Goal: Task Accomplishment & Management: Manage account settings

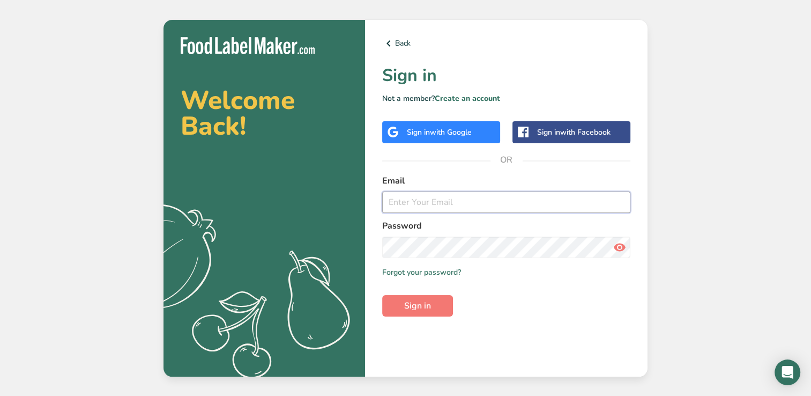
type input "[EMAIL_ADDRESS][DOMAIN_NAME]"
click at [612, 248] on span at bounding box center [619, 246] width 21 height 21
click at [395, 306] on button "Sign in" at bounding box center [417, 305] width 71 height 21
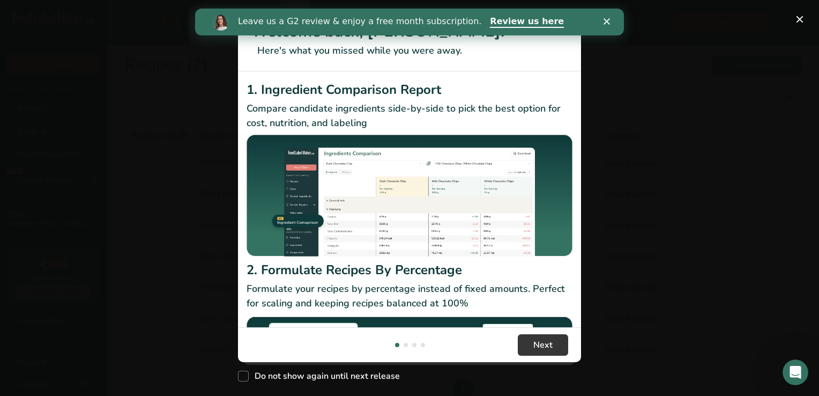
click at [604, 23] on polygon "Close" at bounding box center [607, 21] width 6 height 6
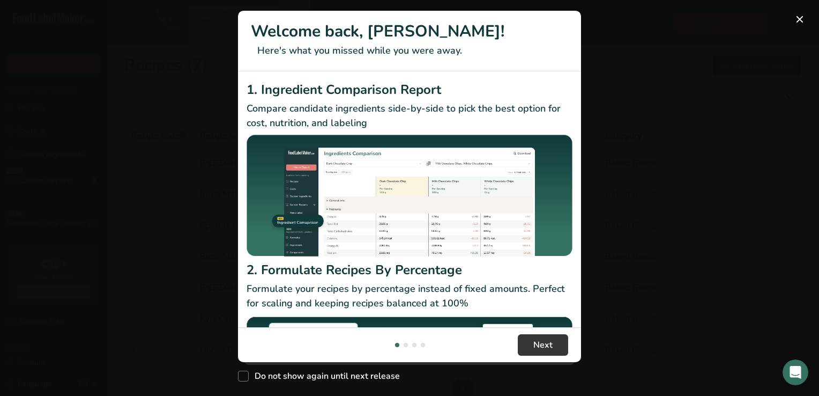
click at [800, 21] on button "New Features" at bounding box center [799, 19] width 17 height 17
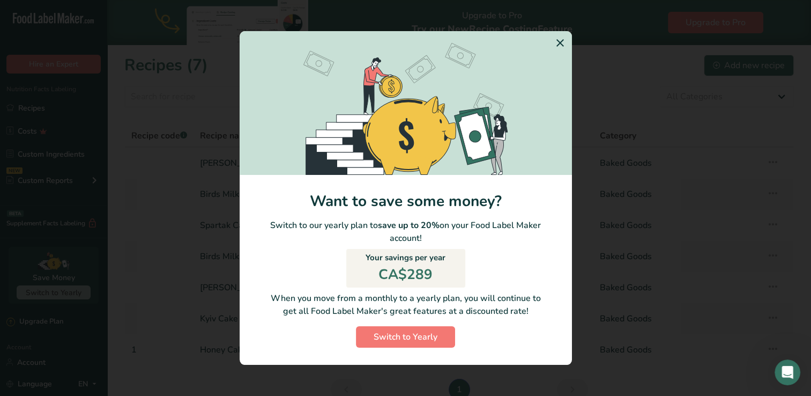
click at [561, 37] on icon "Switch to Yearly Modal" at bounding box center [560, 42] width 13 height 19
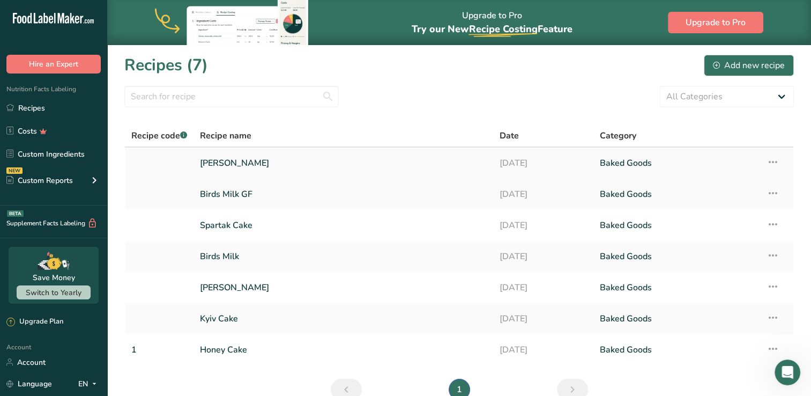
click at [227, 165] on link "[PERSON_NAME]" at bounding box center [343, 163] width 287 height 23
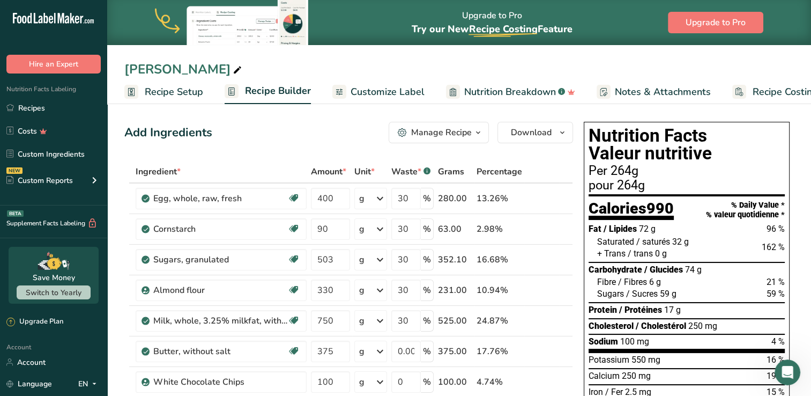
click at [442, 131] on div "Manage Recipe" at bounding box center [441, 132] width 61 height 13
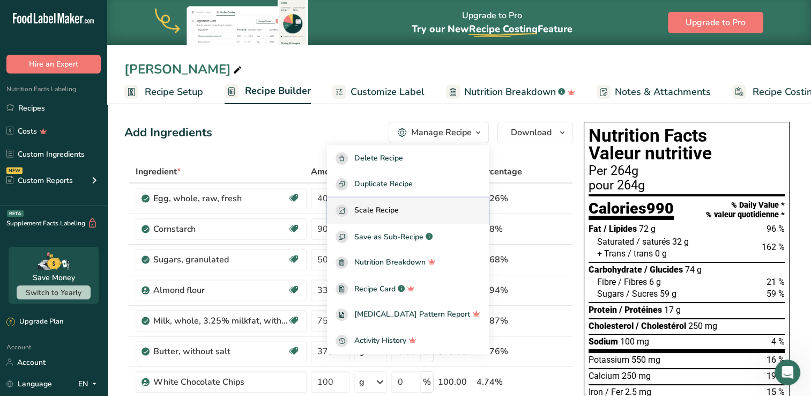
click at [425, 205] on div "Scale Recipe" at bounding box center [408, 210] width 145 height 12
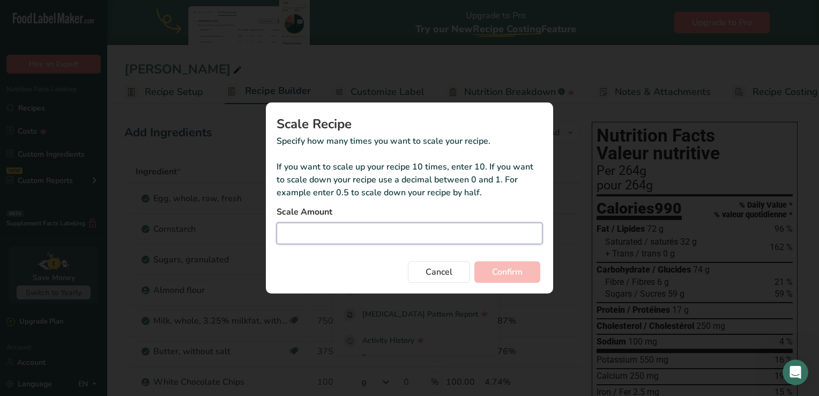
click at [375, 235] on input "Duplicate recipe modal" at bounding box center [410, 232] width 266 height 21
type input "2"
click at [474, 261] on button "Confirm" at bounding box center [507, 271] width 66 height 21
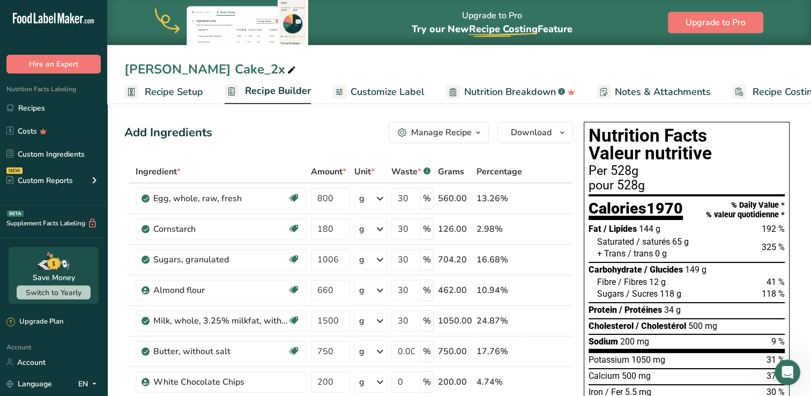
click at [272, 83] on link "Recipe Builder" at bounding box center [268, 92] width 86 height 26
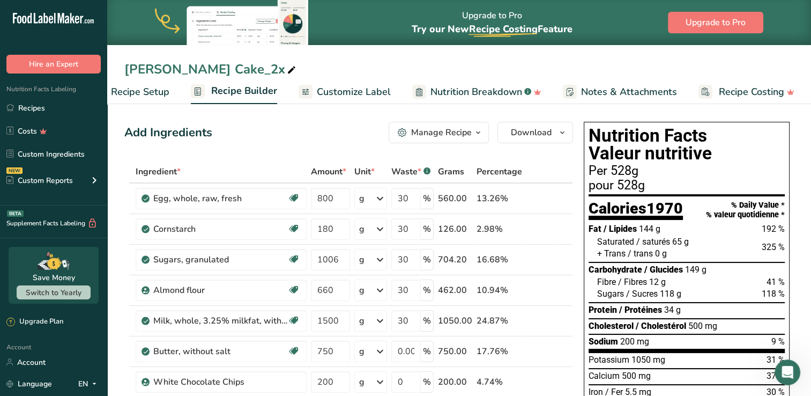
click at [166, 91] on span "Recipe Setup" at bounding box center [140, 92] width 58 height 14
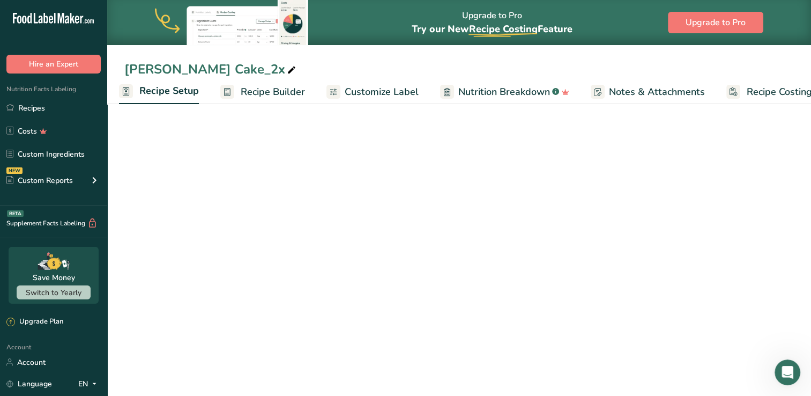
scroll to position [0, 4]
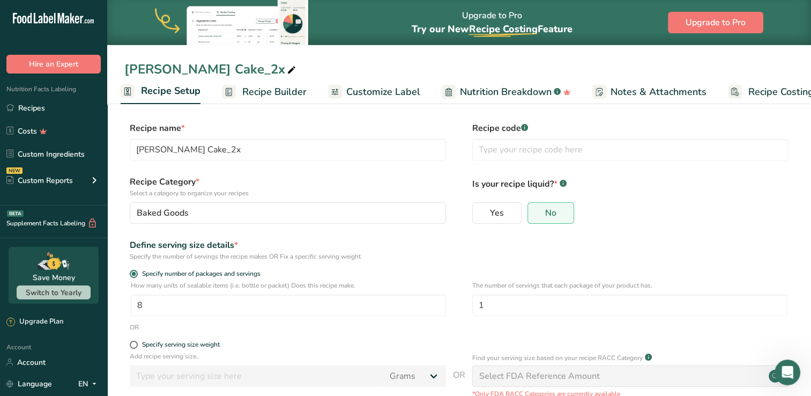
click at [272, 91] on span "Recipe Builder" at bounding box center [274, 92] width 64 height 14
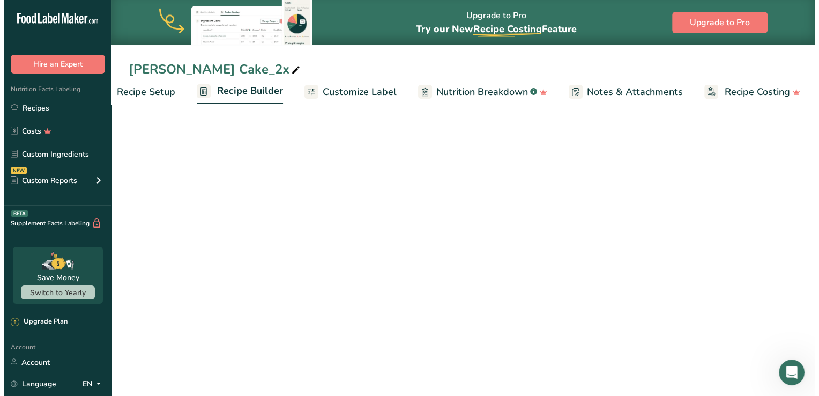
scroll to position [0, 34]
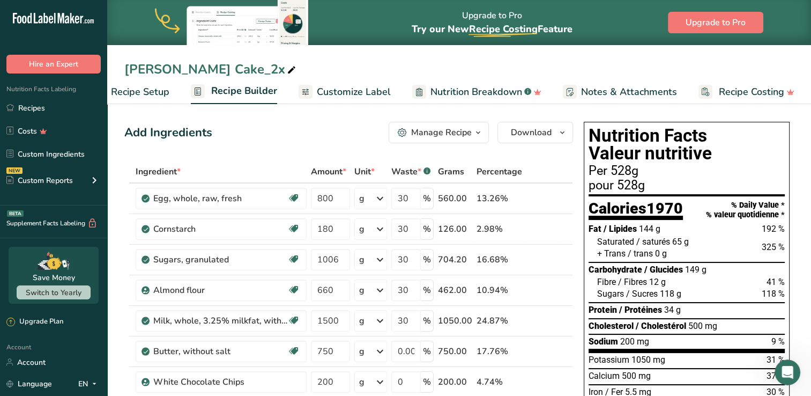
click at [475, 127] on icon "button" at bounding box center [478, 132] width 9 height 13
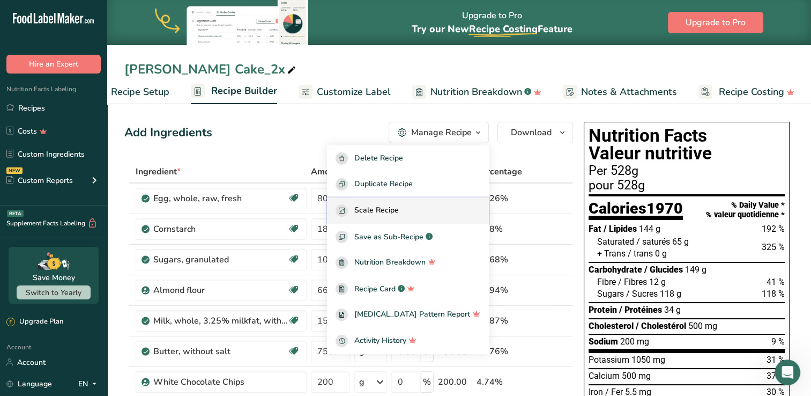
click at [425, 216] on div "Scale Recipe" at bounding box center [408, 210] width 145 height 12
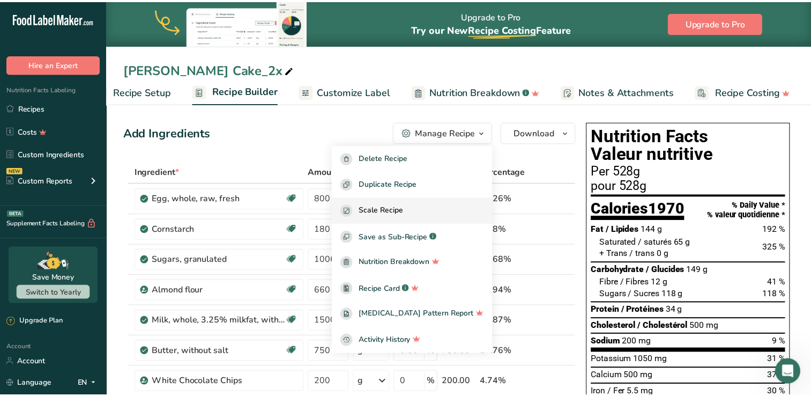
scroll to position [0, 26]
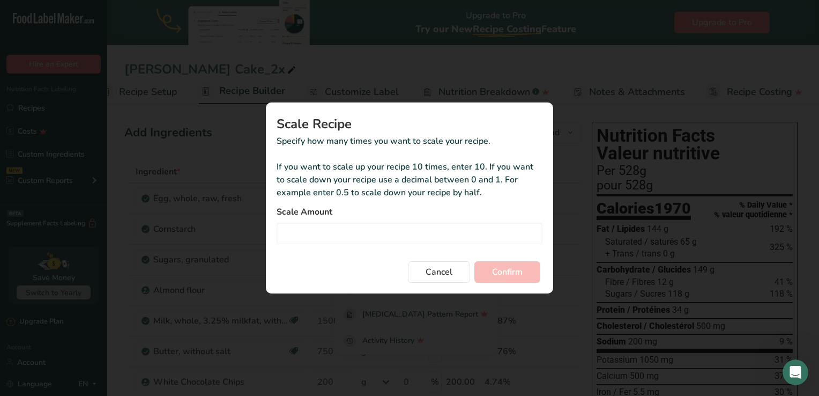
click at [612, 103] on div "Duplicate recipe modal" at bounding box center [409, 198] width 819 height 396
click at [448, 232] on input "Duplicate recipe modal" at bounding box center [410, 232] width 266 height 21
type input "1"
click at [474, 261] on button "Confirm" at bounding box center [507, 271] width 66 height 21
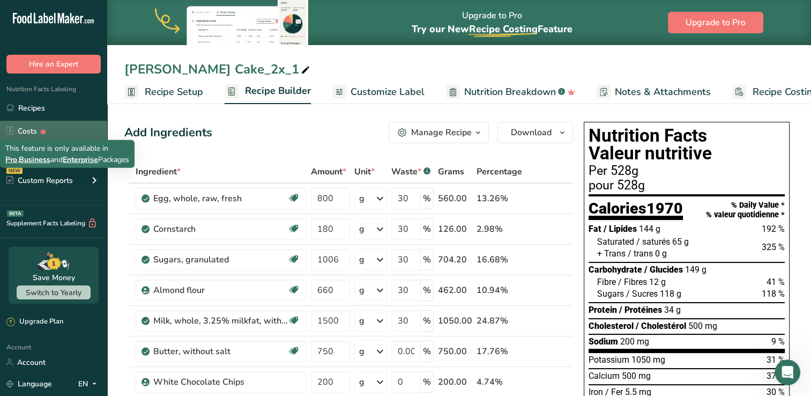
click at [39, 136] on icon at bounding box center [44, 130] width 16 height 11
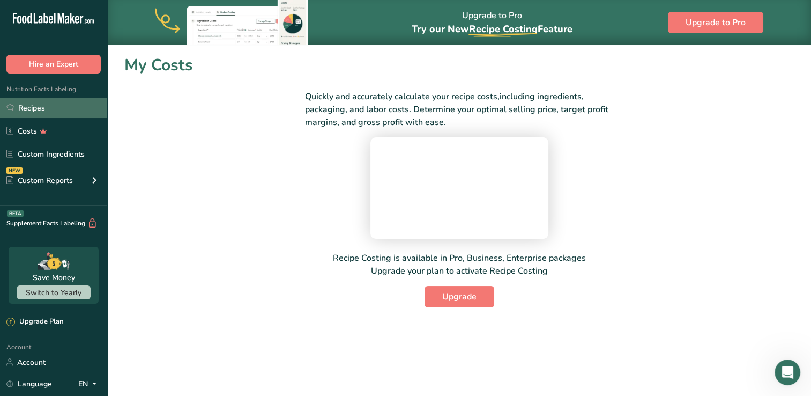
click at [41, 101] on link "Recipes" at bounding box center [53, 108] width 107 height 20
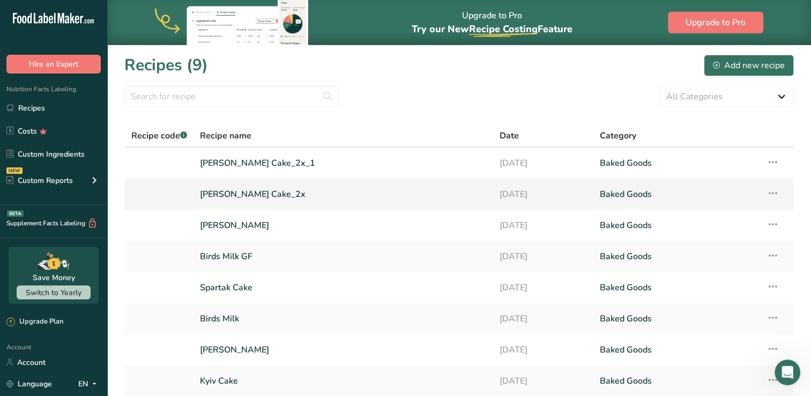
click at [776, 190] on icon at bounding box center [773, 192] width 13 height 19
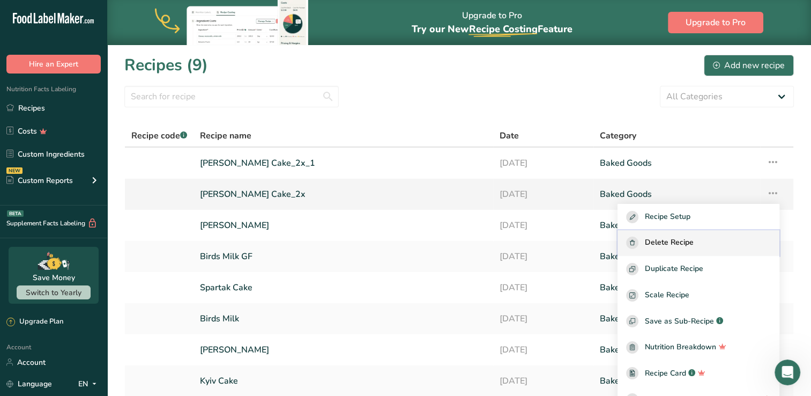
click at [694, 246] on span "Delete Recipe" at bounding box center [669, 242] width 49 height 12
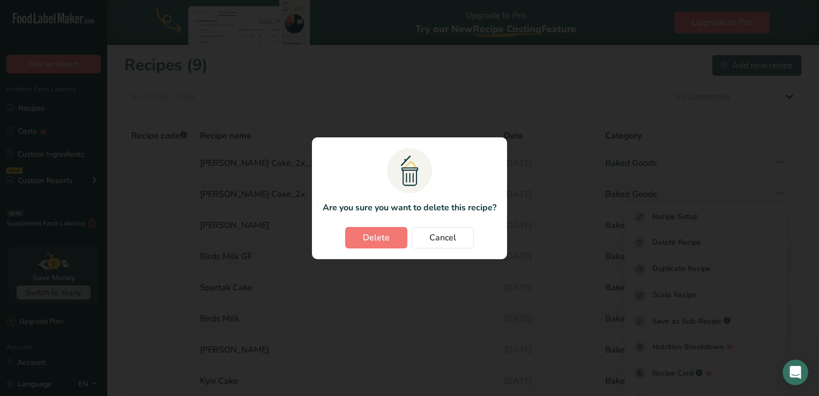
click at [341, 245] on div "Delete Cancel" at bounding box center [410, 237] width 174 height 21
click at [380, 236] on span "Delete" at bounding box center [376, 237] width 27 height 13
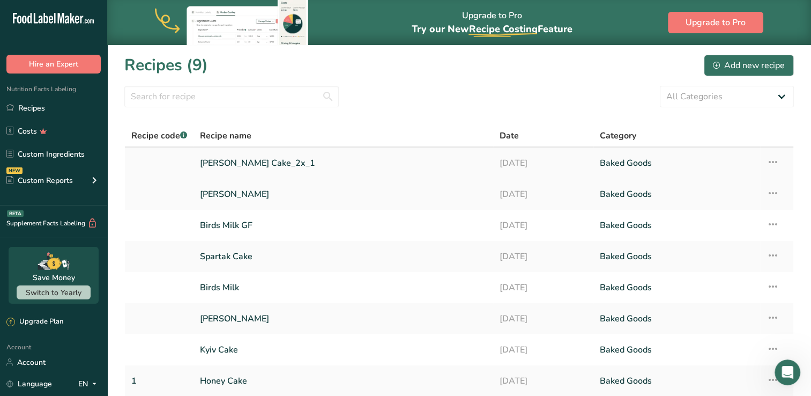
click at [776, 162] on icon at bounding box center [773, 161] width 13 height 19
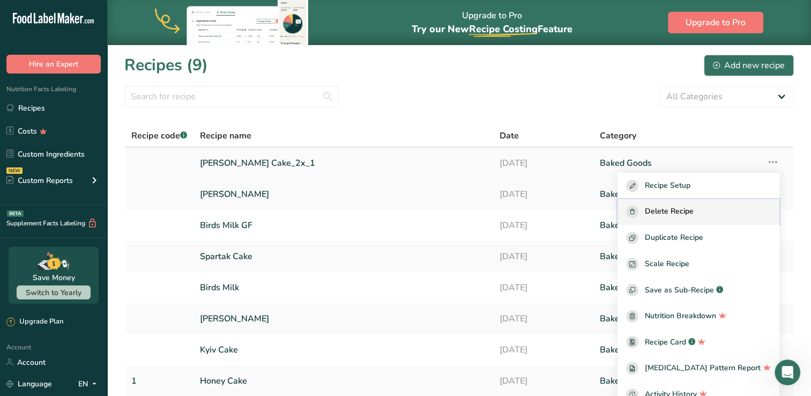
click at [724, 216] on div "Delete Recipe" at bounding box center [698, 211] width 145 height 12
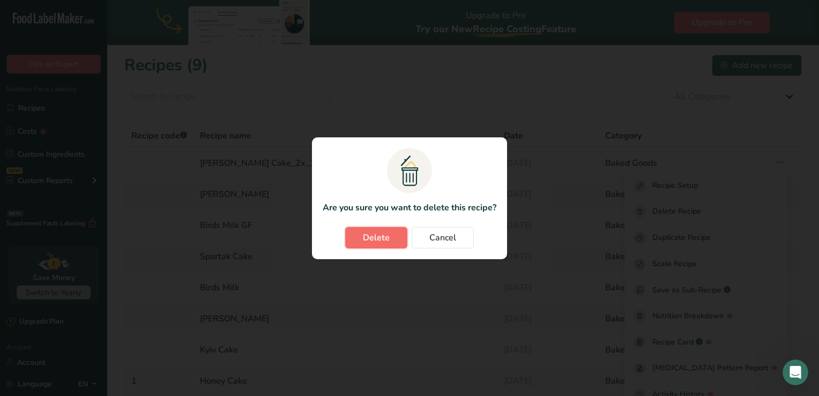
click at [396, 242] on button "Delete" at bounding box center [376, 237] width 62 height 21
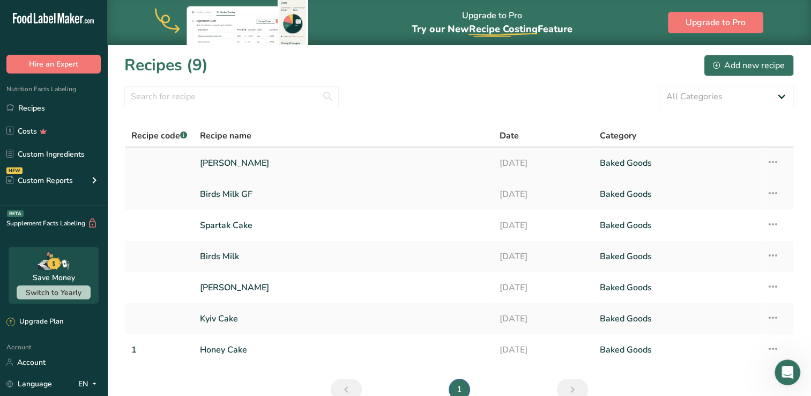
click at [273, 165] on link "[PERSON_NAME]" at bounding box center [343, 163] width 287 height 23
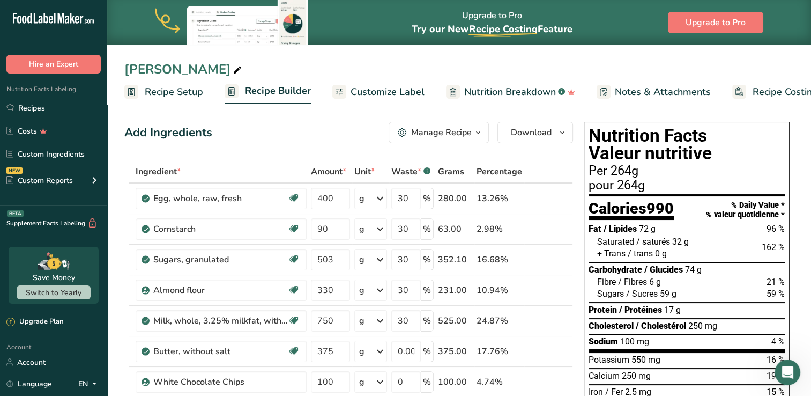
click at [183, 93] on span "Recipe Setup" at bounding box center [174, 92] width 58 height 14
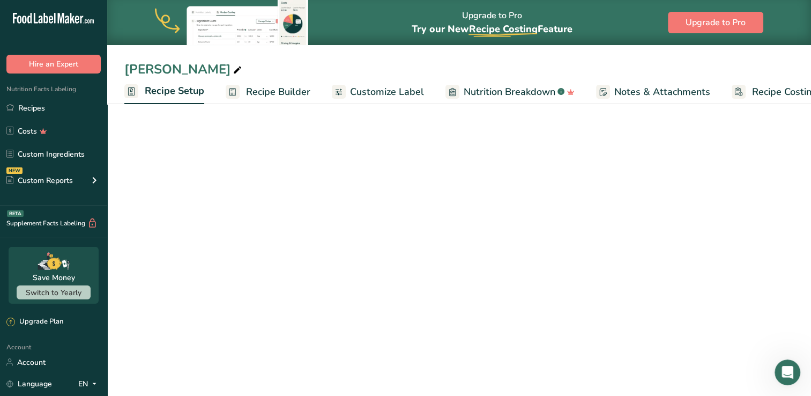
scroll to position [0, 4]
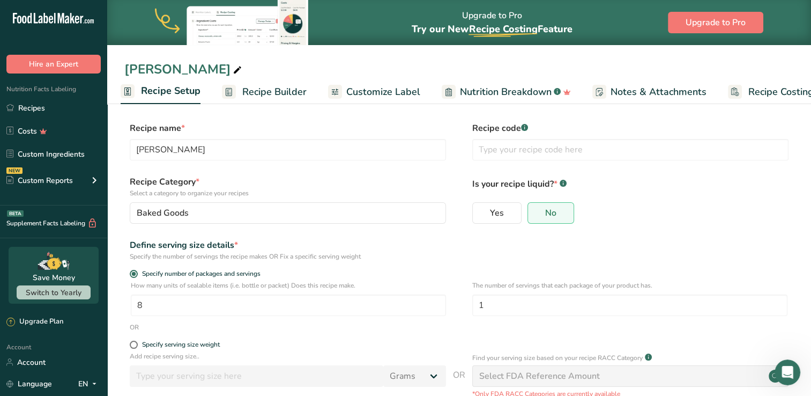
click at [291, 85] on span "Recipe Builder" at bounding box center [274, 92] width 64 height 14
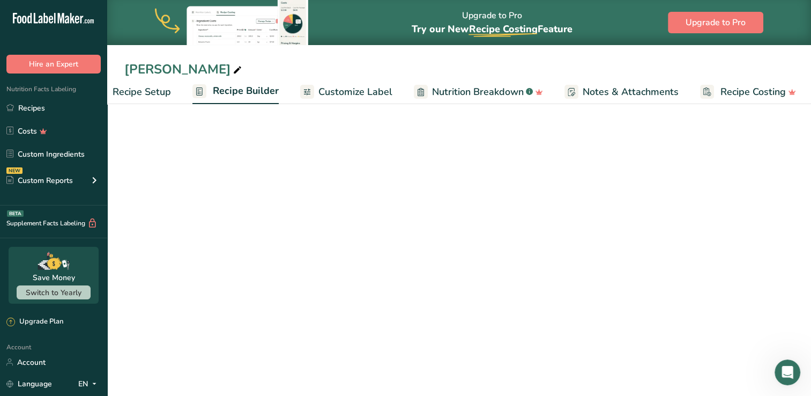
scroll to position [0, 34]
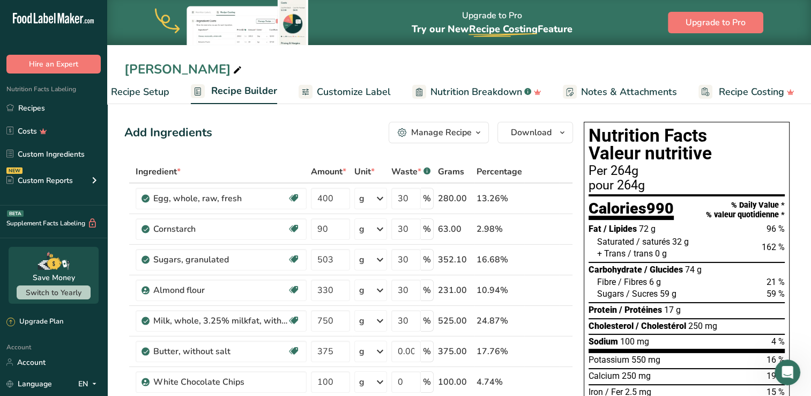
click at [160, 85] on span "Recipe Setup" at bounding box center [140, 92] width 58 height 14
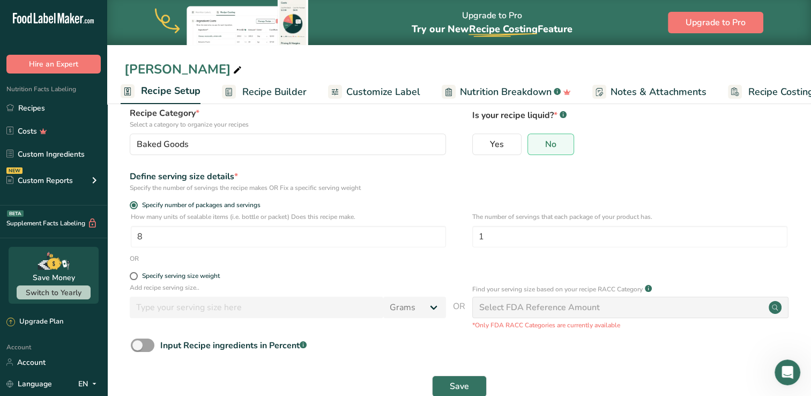
scroll to position [93, 0]
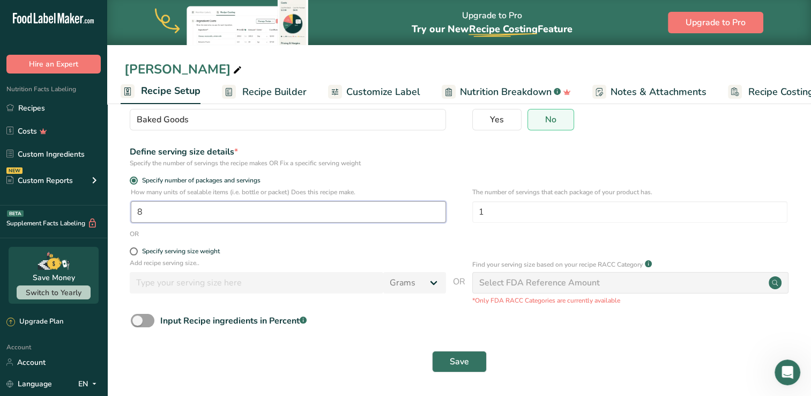
click at [291, 202] on input "8" at bounding box center [288, 211] width 315 height 21
type input "1"
type input "2"
click at [465, 366] on span "Save" at bounding box center [459, 361] width 19 height 13
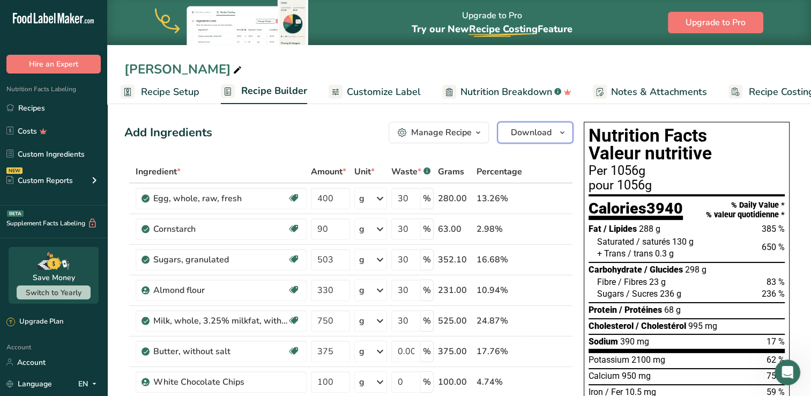
click at [543, 134] on span "Download" at bounding box center [531, 132] width 41 height 13
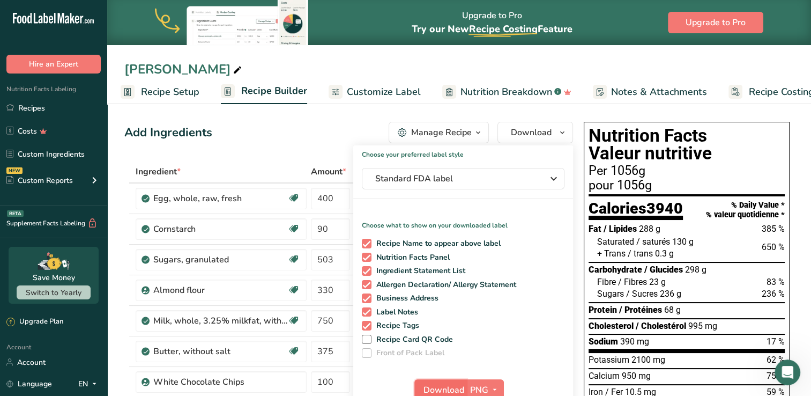
click at [452, 385] on span "Download" at bounding box center [444, 389] width 41 height 13
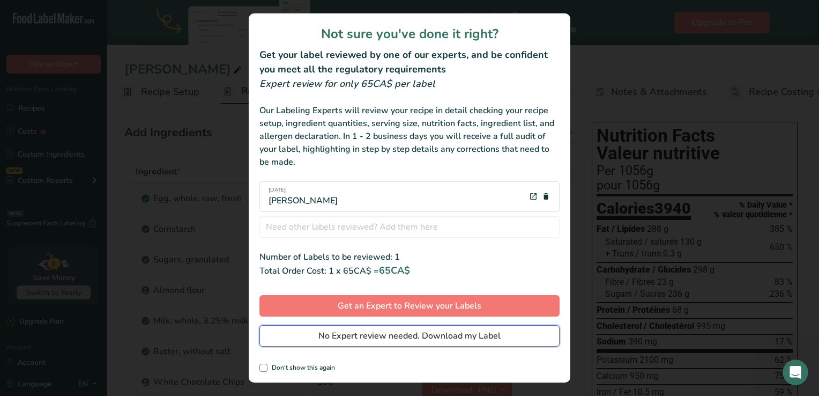
click at [439, 331] on span "No Expert review needed. Download my Label" at bounding box center [409, 335] width 182 height 13
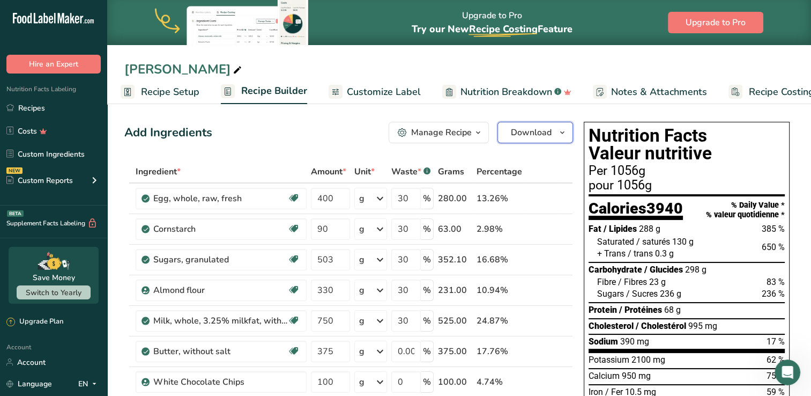
click at [513, 139] on button "Download" at bounding box center [535, 132] width 76 height 21
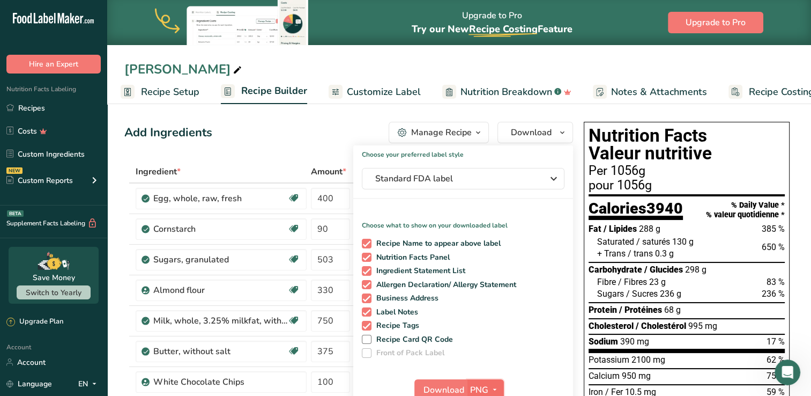
click at [476, 388] on span "PNG" at bounding box center [479, 389] width 18 height 13
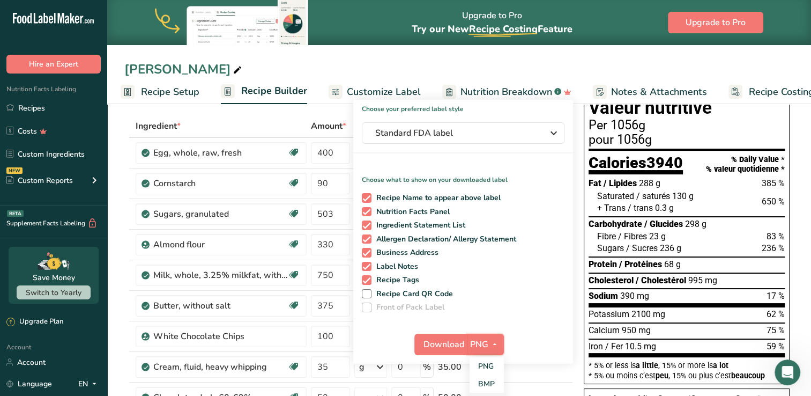
scroll to position [161, 0]
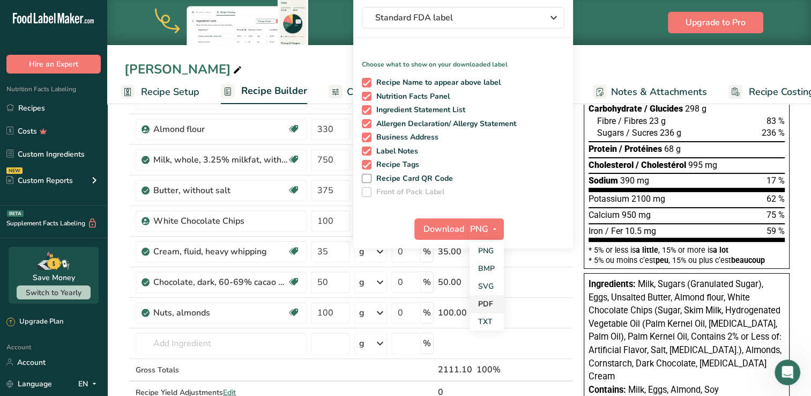
click at [492, 306] on link "PDF" at bounding box center [487, 304] width 34 height 18
click at [448, 229] on span "Download" at bounding box center [444, 228] width 41 height 13
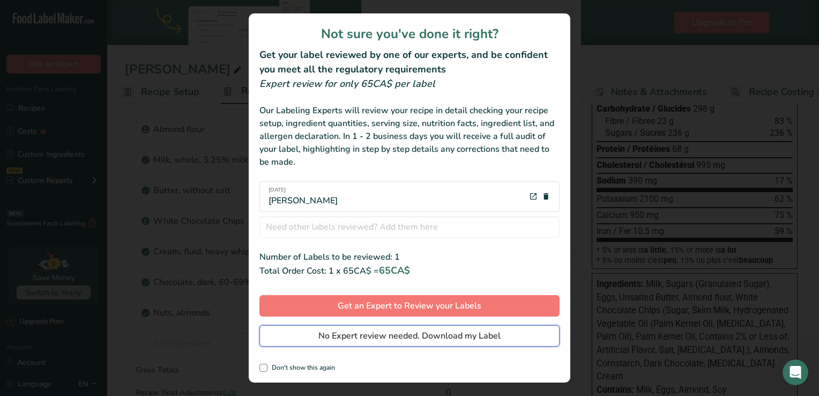
click at [431, 336] on span "No Expert review needed. Download my Label" at bounding box center [409, 335] width 182 height 13
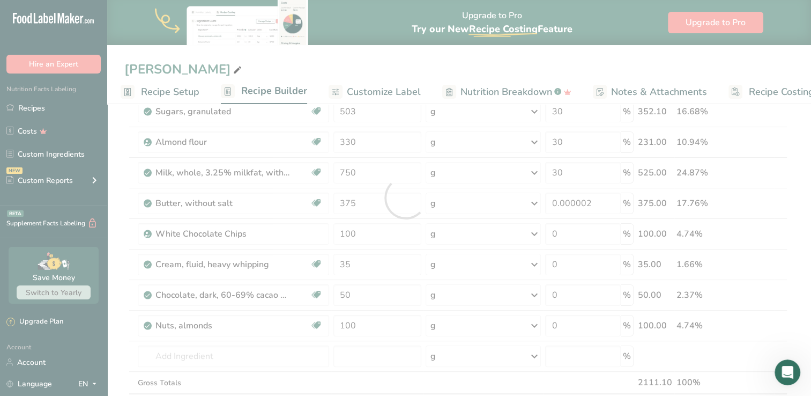
scroll to position [0, 0]
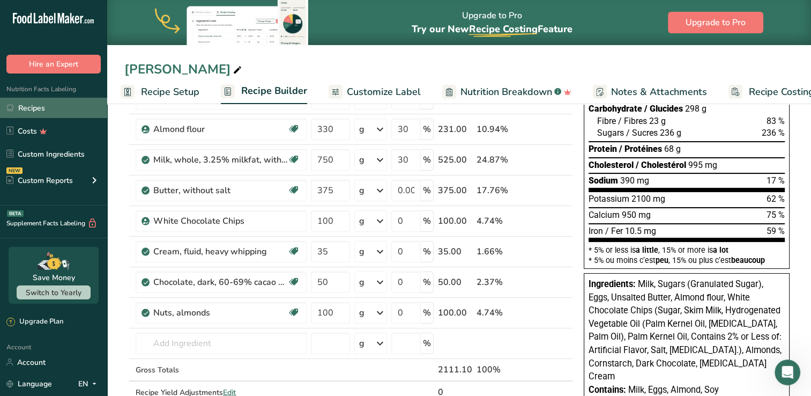
click at [29, 115] on link "Recipes" at bounding box center [53, 108] width 107 height 20
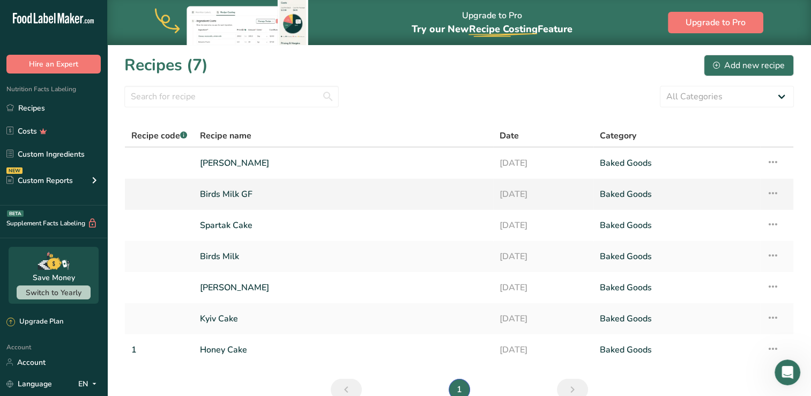
click at [224, 199] on link "Birds Milk GF" at bounding box center [343, 194] width 287 height 23
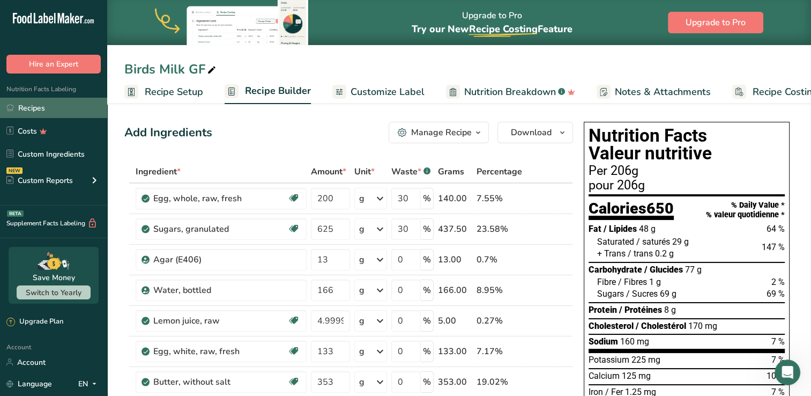
click at [42, 113] on link "Recipes" at bounding box center [53, 108] width 107 height 20
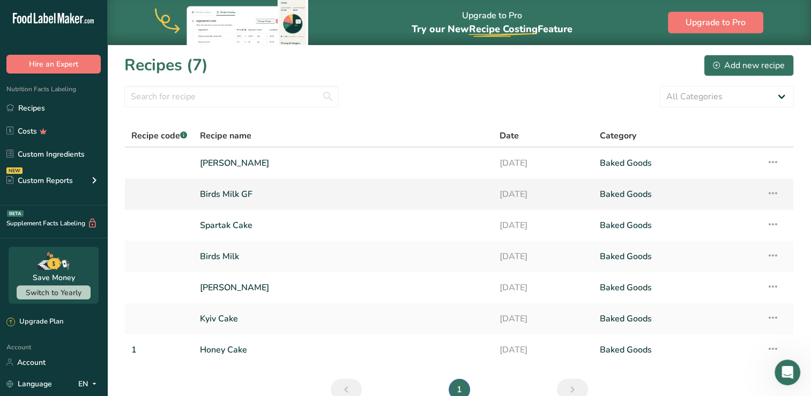
click at [264, 197] on link "Birds Milk GF" at bounding box center [343, 194] width 287 height 23
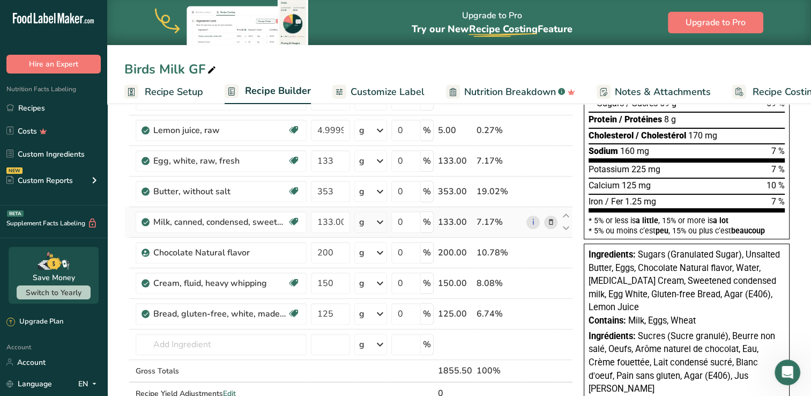
scroll to position [214, 0]
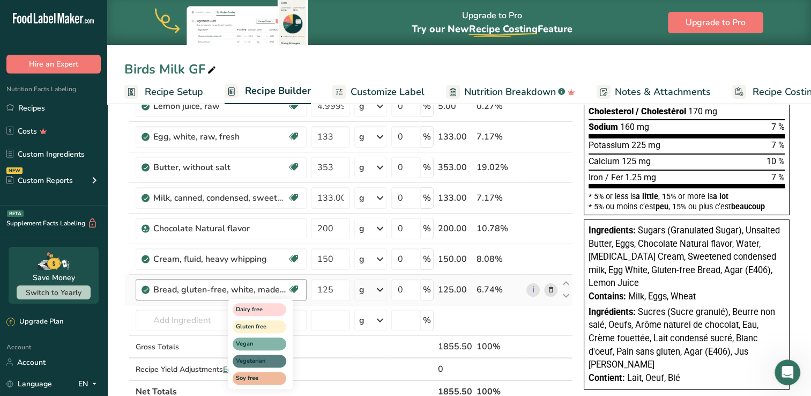
click at [293, 286] on icon at bounding box center [293, 289] width 11 height 17
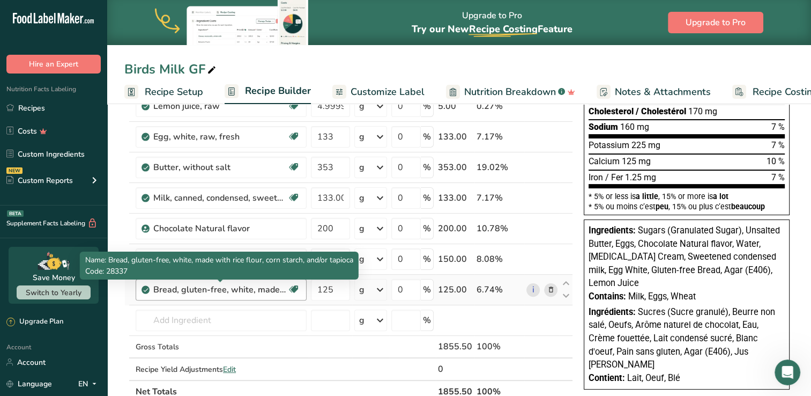
click at [277, 290] on div "Bread, gluten-free, white, made with rice flour, corn starch, and/or tapioca" at bounding box center [220, 289] width 134 height 13
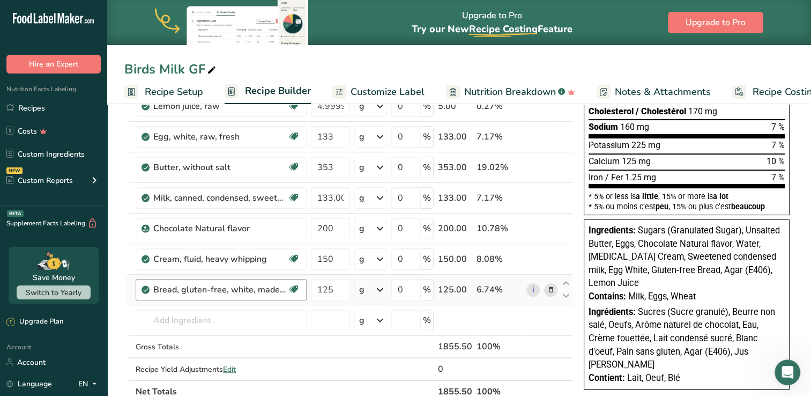
click at [154, 291] on div "Bread, gluten-free, white, made with rice flour, corn starch, and/or tapioca" at bounding box center [220, 289] width 134 height 13
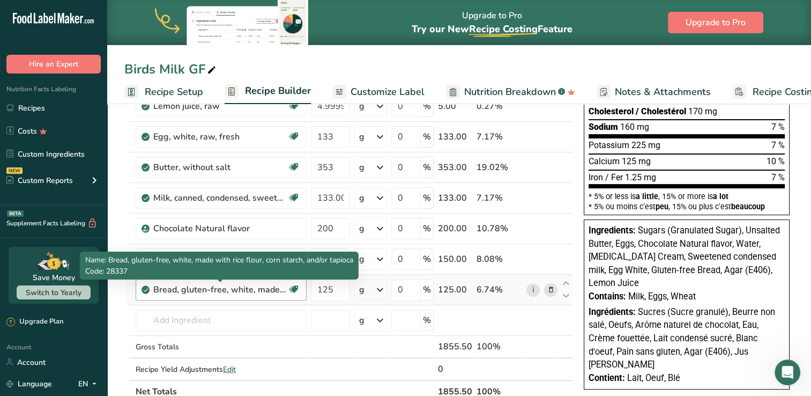
click at [260, 286] on div "Bread, gluten-free, white, made with rice flour, corn starch, and/or tapioca" at bounding box center [220, 289] width 134 height 13
click at [281, 285] on div "Bread, gluten-free, white, made with rice flour, corn starch, and/or tapioca" at bounding box center [220, 289] width 134 height 13
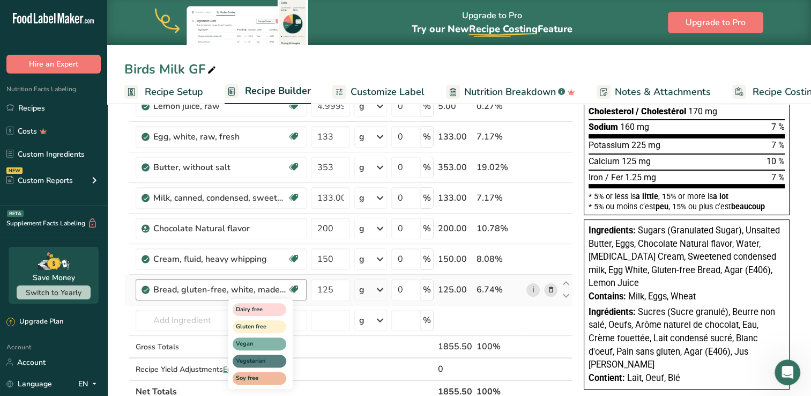
click at [293, 286] on icon at bounding box center [293, 289] width 11 height 17
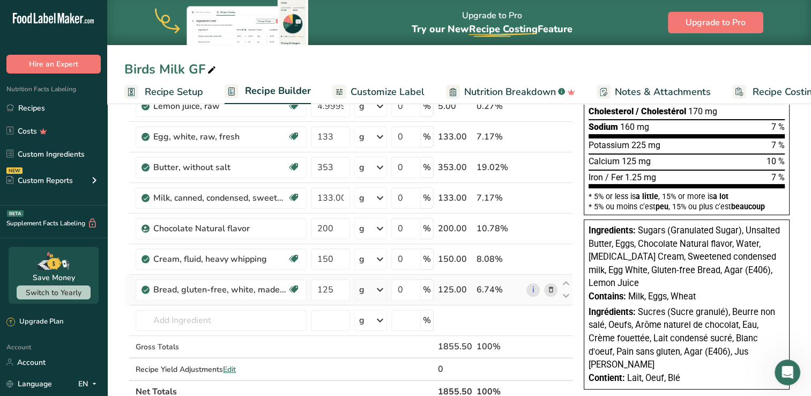
click at [551, 290] on icon at bounding box center [551, 289] width 8 height 11
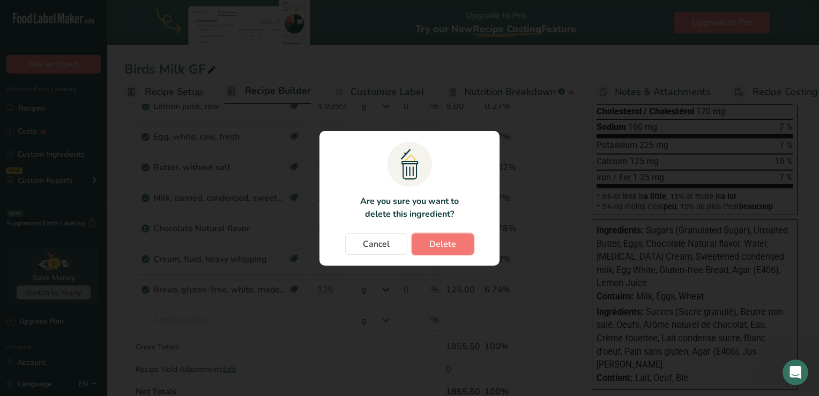
click at [425, 239] on button "Delete" at bounding box center [443, 243] width 62 height 21
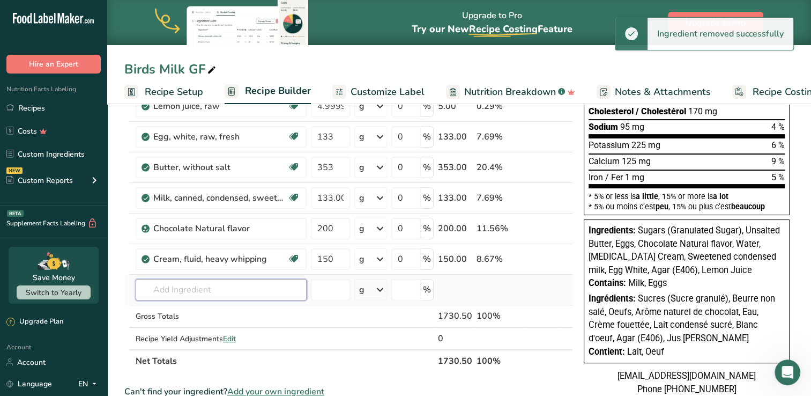
click at [173, 279] on input "text" at bounding box center [221, 289] width 171 height 21
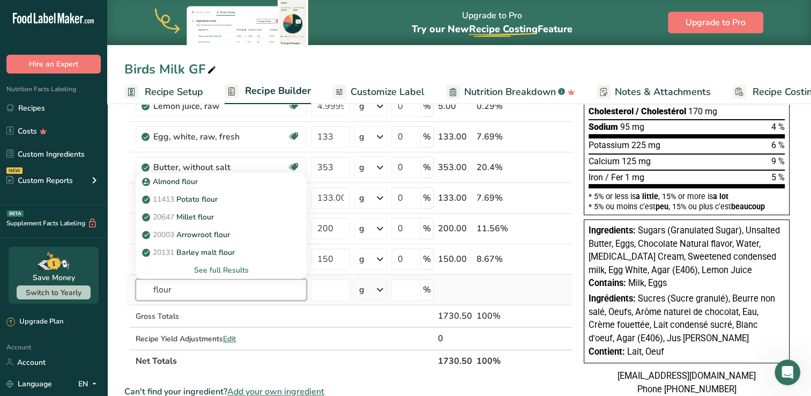
type input "flour"
click at [221, 268] on div "See full Results" at bounding box center [221, 269] width 154 height 11
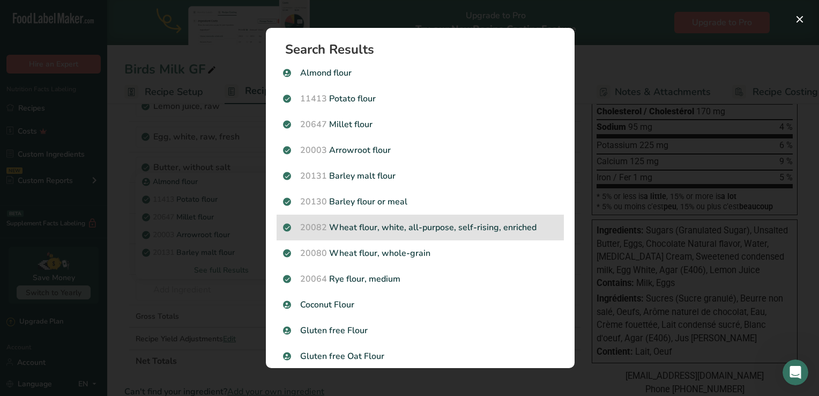
click at [441, 233] on p "20082 Wheat flour, white, all-purpose, self-rising, enriched" at bounding box center [420, 227] width 274 height 13
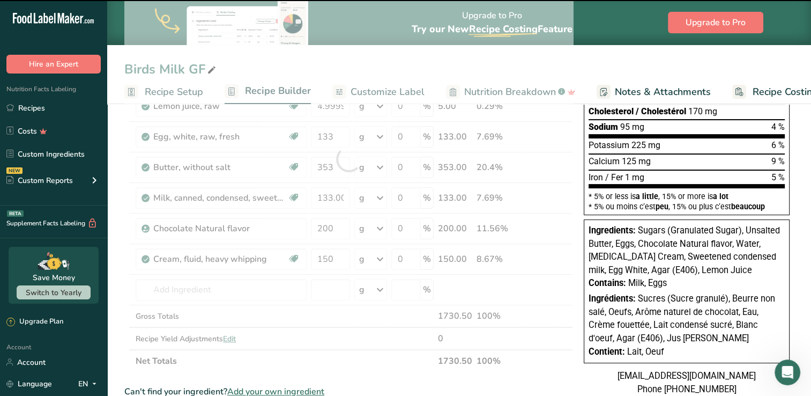
type input "0"
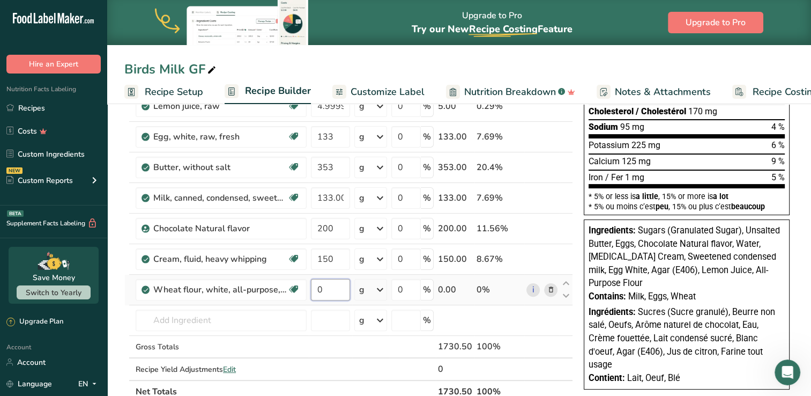
click at [328, 292] on input "0" at bounding box center [330, 289] width 39 height 21
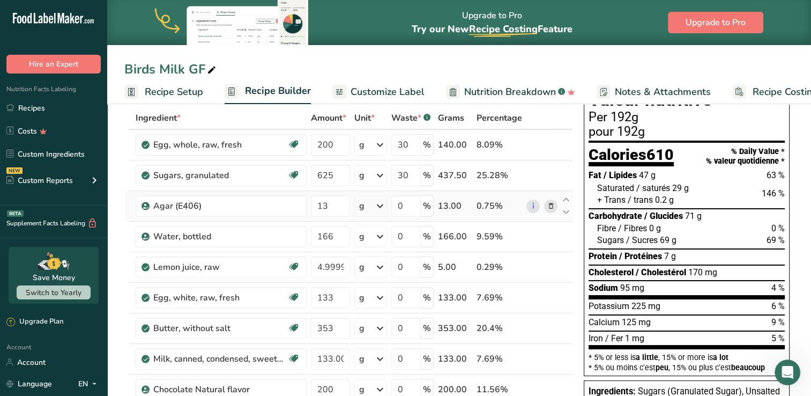
scroll to position [0, 0]
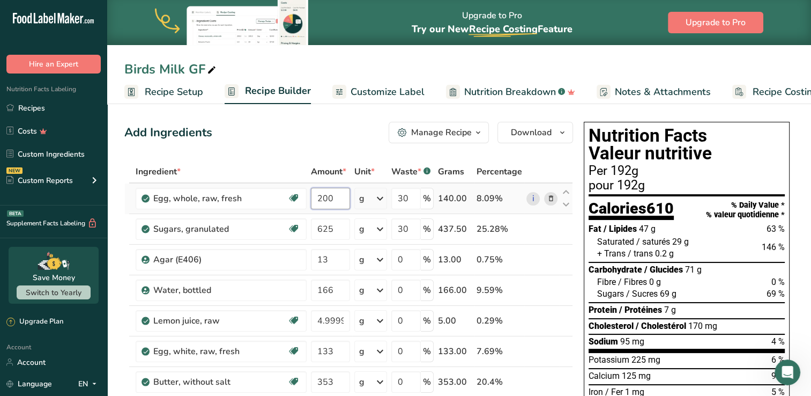
type input "0"
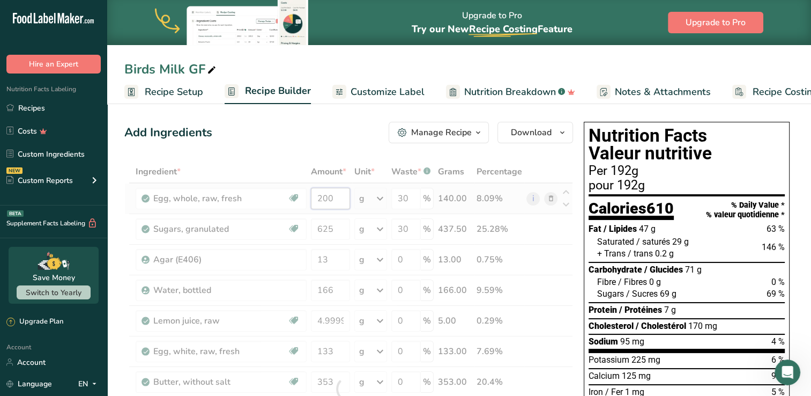
click at [339, 202] on div "Ingredient * Amount * Unit * Waste * .a-a{fill:#347362;}.b-a{fill:#fff;} Grams …" at bounding box center [348, 388] width 449 height 457
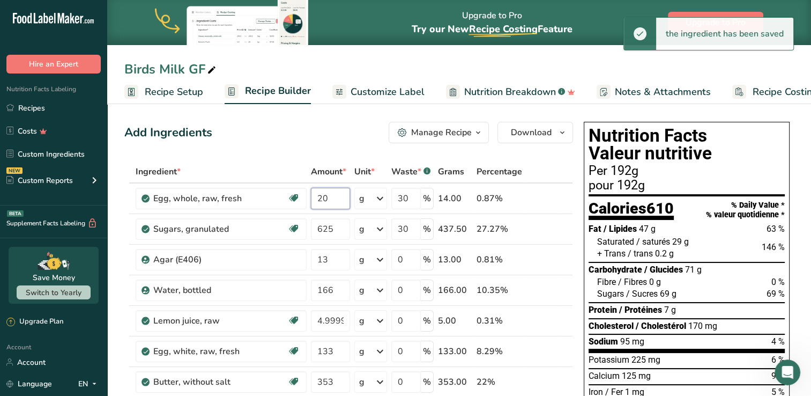
type input "2"
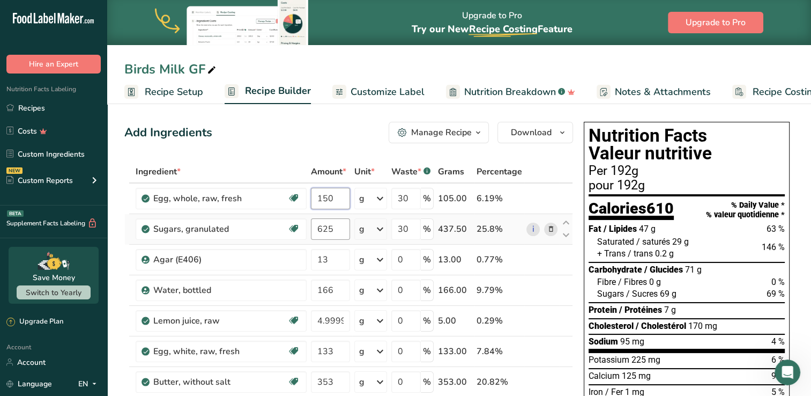
type input "150"
click at [337, 228] on div "Ingredient * Amount * Unit * Waste * .a-a{fill:#347362;}.b-a{fill:#fff;} Grams …" at bounding box center [348, 388] width 449 height 457
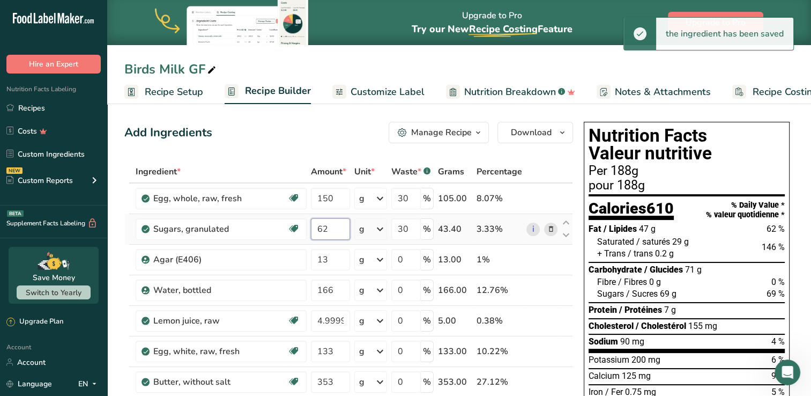
type input "6"
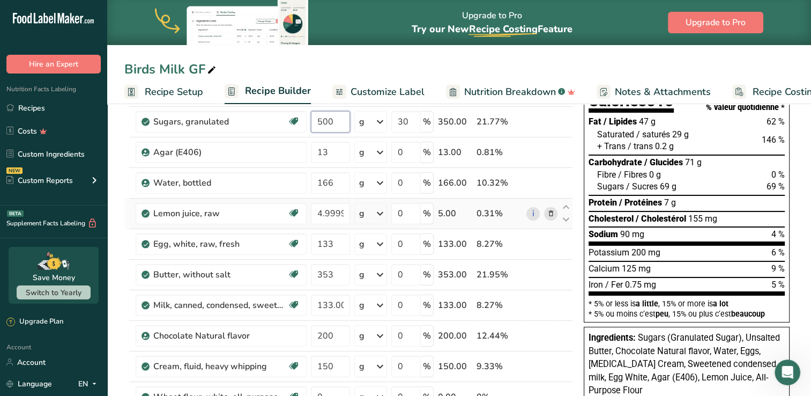
scroll to position [54, 0]
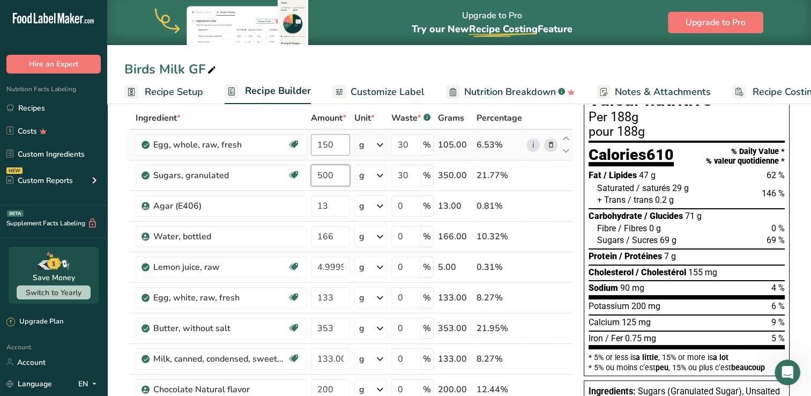
type input "500"
click at [341, 137] on div "Ingredient * Amount * Unit * Waste * .a-a{fill:#347362;}.b-a{fill:#fff;} Grams …" at bounding box center [348, 335] width 449 height 457
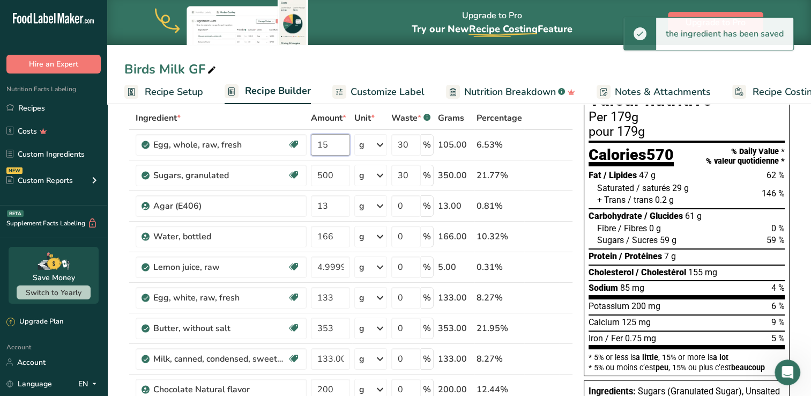
type input "1"
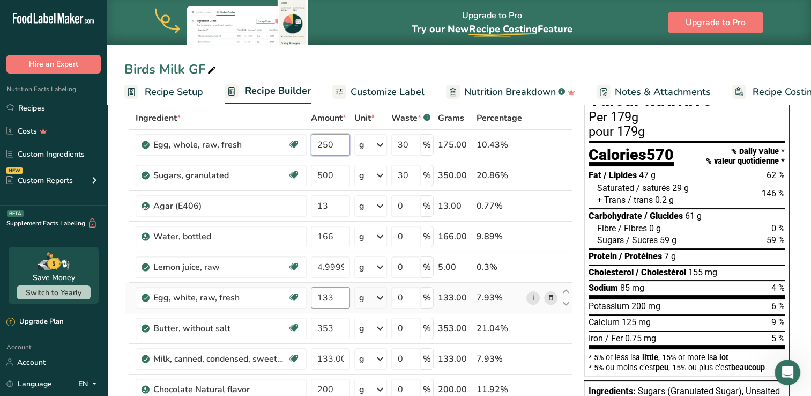
type input "250"
click at [330, 302] on div "Ingredient * Amount * Unit * Waste * .a-a{fill:#347362;}.b-a{fill:#fff;} Grams …" at bounding box center [348, 335] width 449 height 457
type input "150"
click at [335, 329] on div "Ingredient * Amount * Unit * Waste * .a-a{fill:#347362;}.b-a{fill:#fff;} Grams …" at bounding box center [348, 335] width 449 height 457
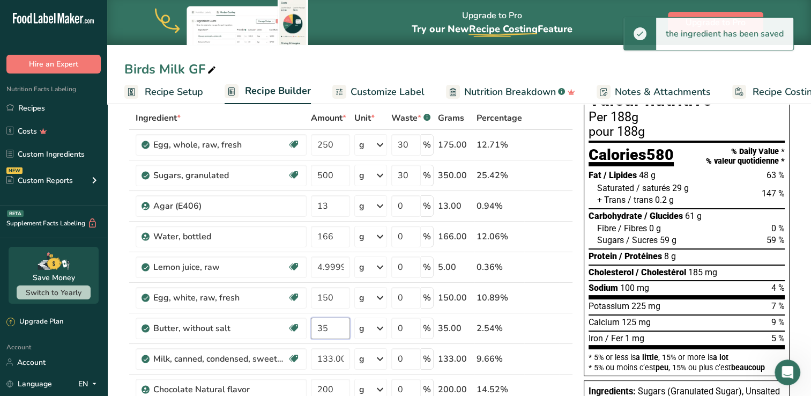
type input "3"
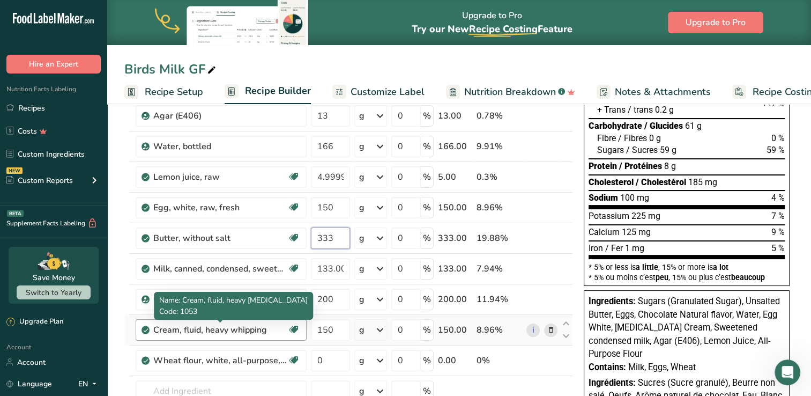
scroll to position [161, 0]
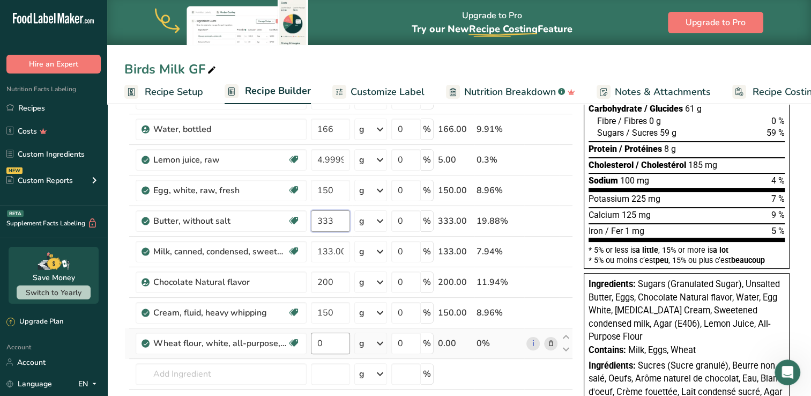
type input "333"
click at [341, 337] on div "Ingredient * Amount * Unit * Waste * .a-a{fill:#347362;}.b-a{fill:#fff;} Grams …" at bounding box center [348, 227] width 449 height 457
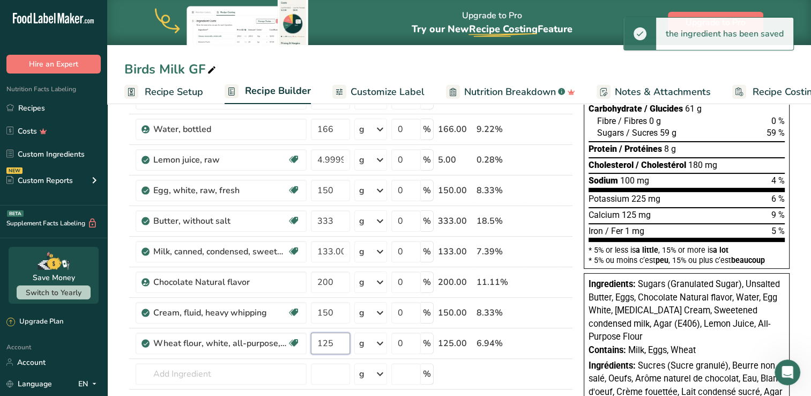
type input "125"
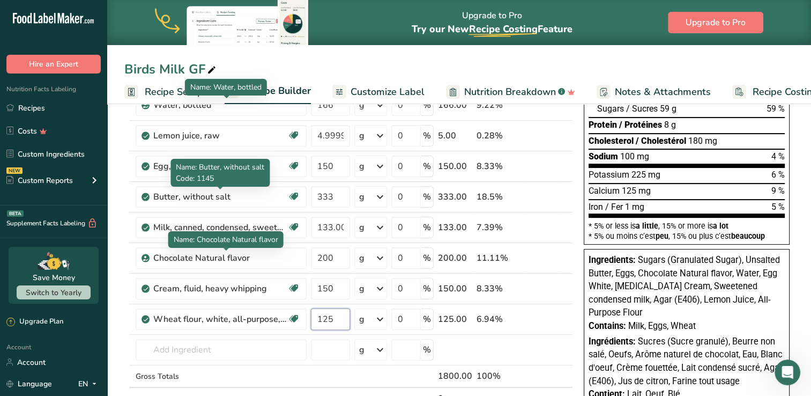
scroll to position [107, 0]
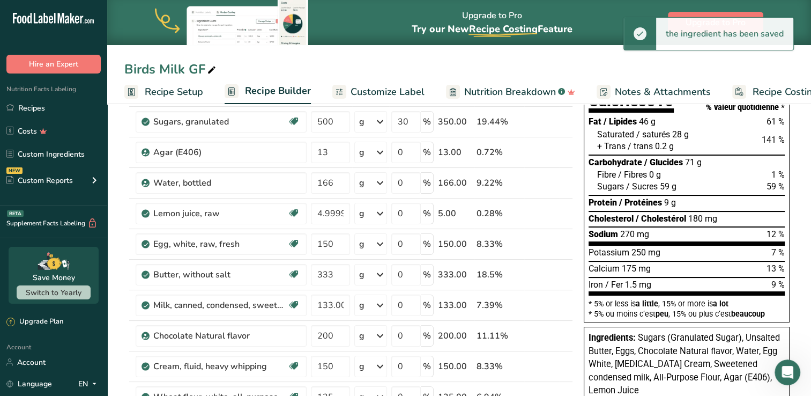
click at [180, 90] on span "Recipe Setup" at bounding box center [174, 92] width 58 height 14
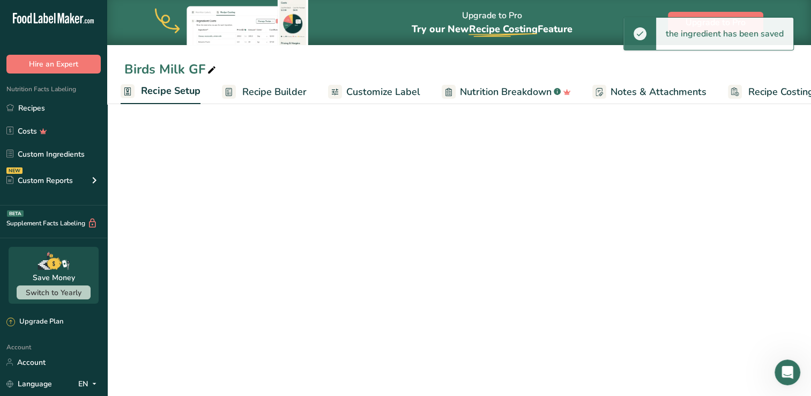
scroll to position [93, 0]
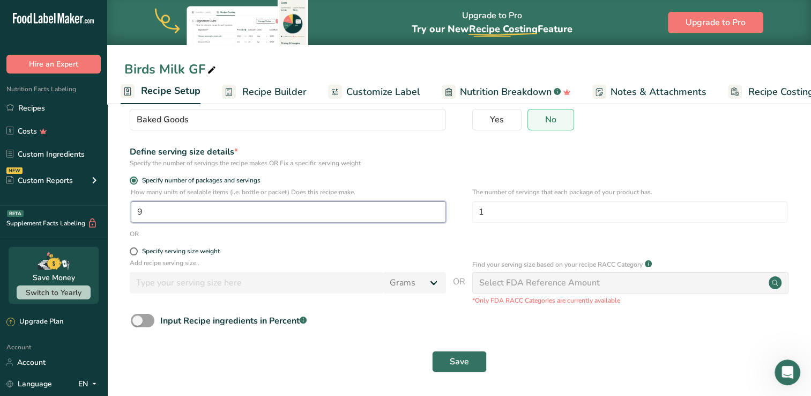
click at [249, 207] on input "9" at bounding box center [288, 211] width 315 height 21
type input "1"
type input "2"
click at [463, 363] on span "Save" at bounding box center [459, 361] width 19 height 13
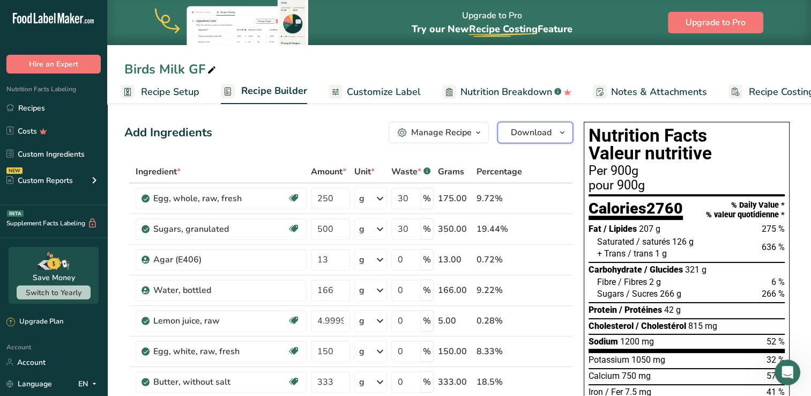
click at [566, 130] on icon "button" at bounding box center [562, 132] width 9 height 13
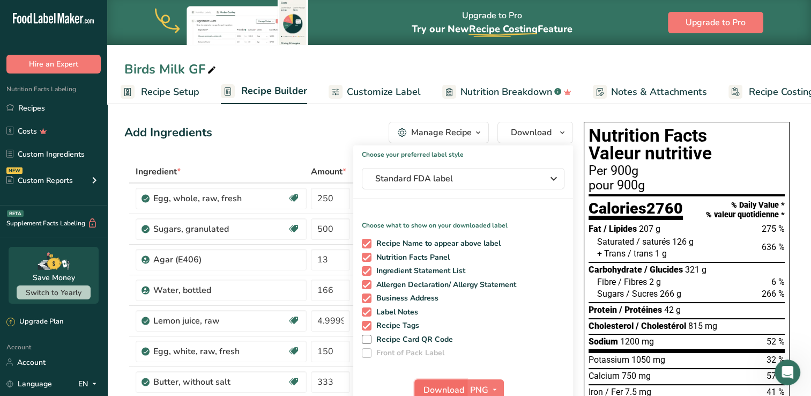
click at [451, 382] on button "Download" at bounding box center [440, 389] width 53 height 21
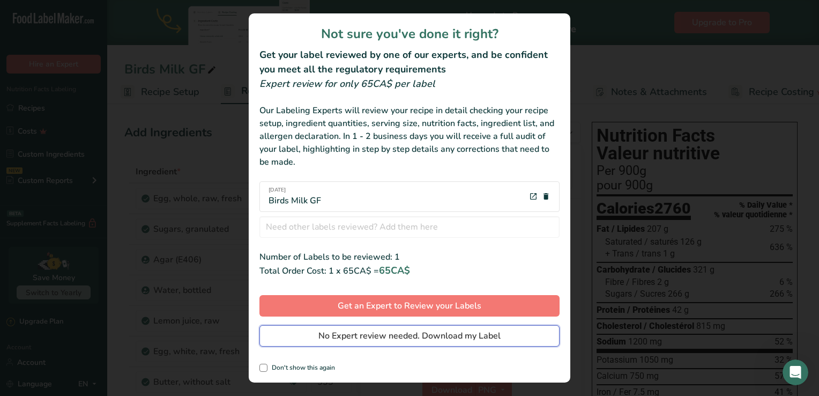
click at [431, 335] on span "No Expert review needed. Download my Label" at bounding box center [409, 335] width 182 height 13
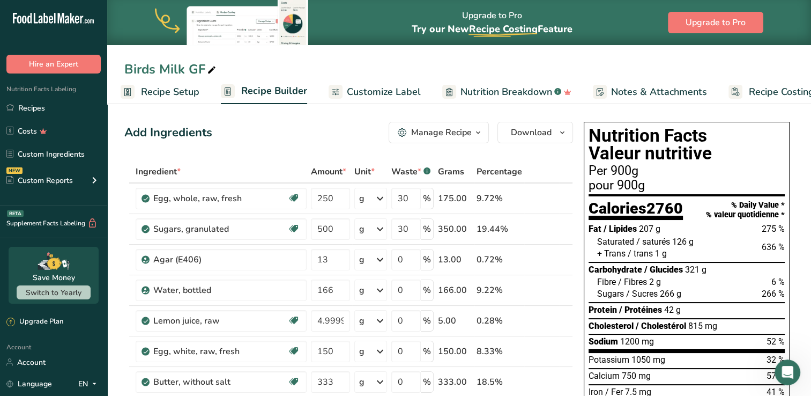
click at [218, 62] on div "Birds Milk GF" at bounding box center [459, 69] width 704 height 19
click at [213, 68] on icon at bounding box center [212, 70] width 10 height 15
type input "Birds Milk"
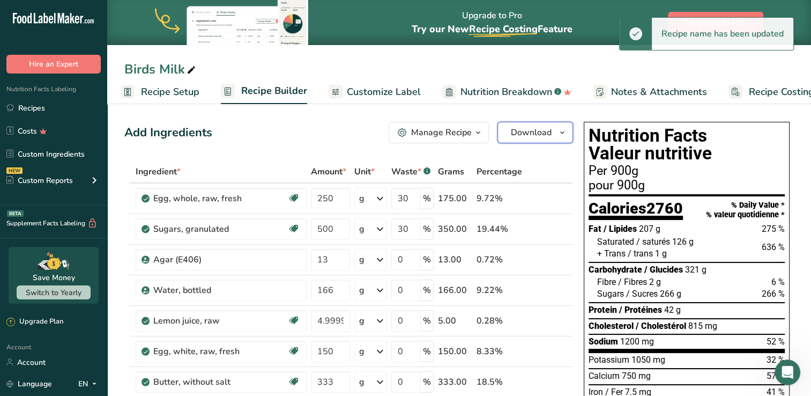
click at [531, 138] on span "Download" at bounding box center [531, 132] width 41 height 13
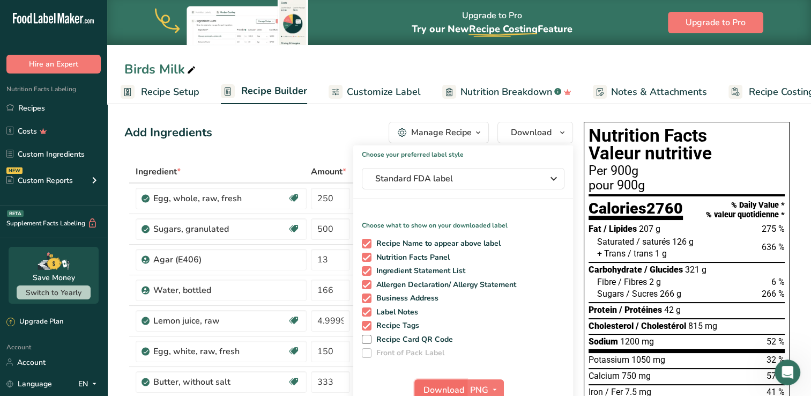
click at [456, 384] on span "Download" at bounding box center [444, 389] width 41 height 13
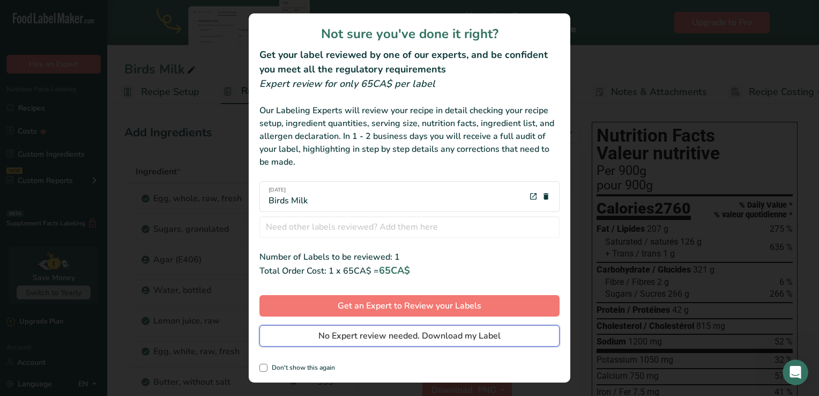
click at [447, 336] on span "No Expert review needed. Download my Label" at bounding box center [409, 335] width 182 height 13
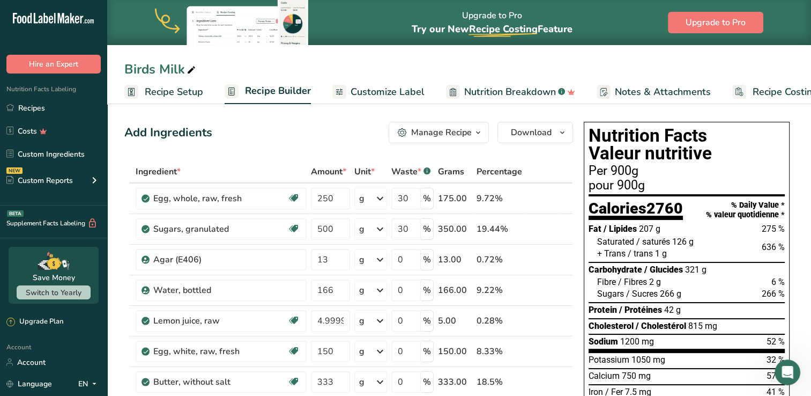
scroll to position [0, 4]
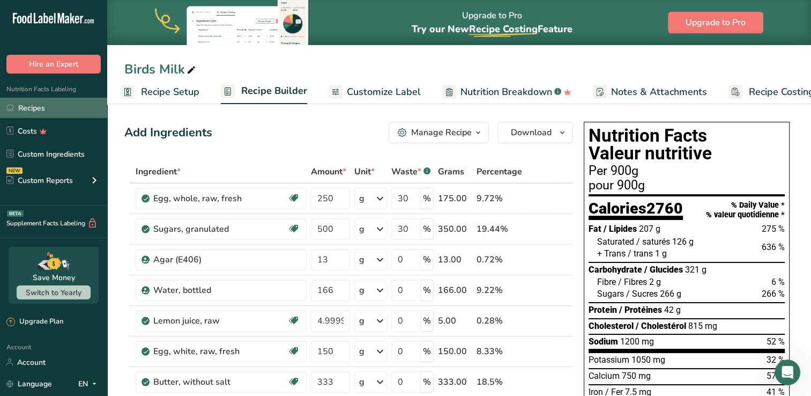
click at [8, 113] on link "Recipes" at bounding box center [53, 108] width 107 height 20
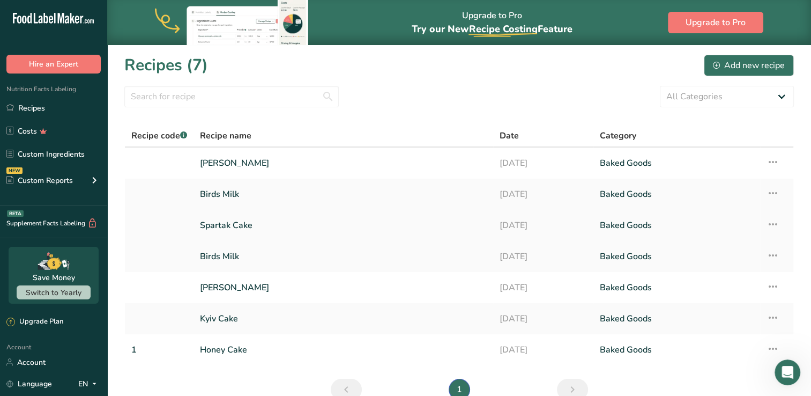
click at [295, 226] on link "Spartak Cake" at bounding box center [343, 225] width 287 height 23
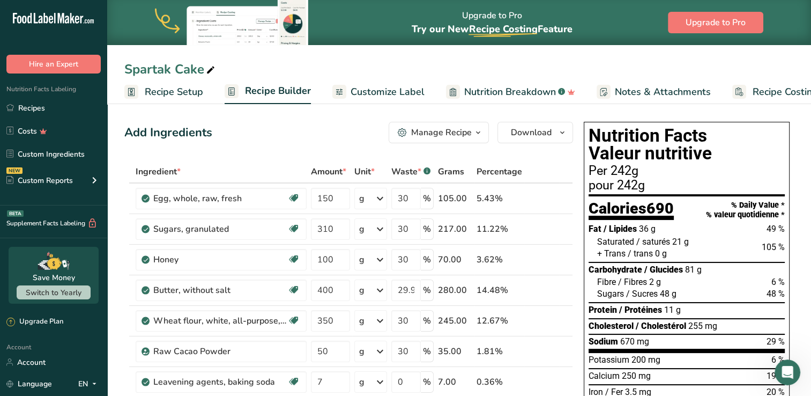
click at [162, 91] on span "Recipe Setup" at bounding box center [174, 92] width 58 height 14
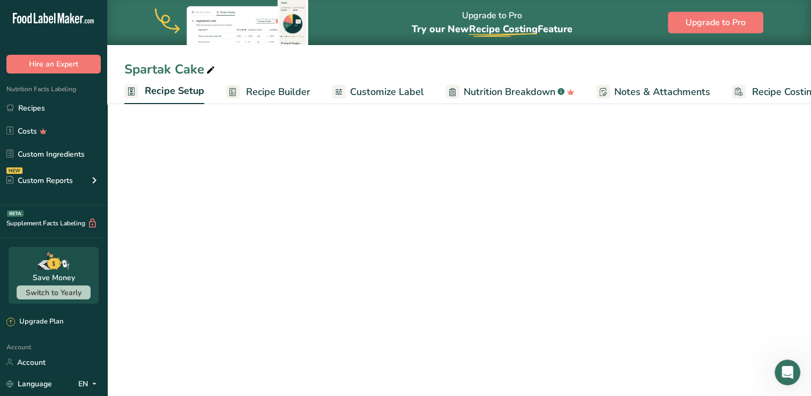
scroll to position [0, 4]
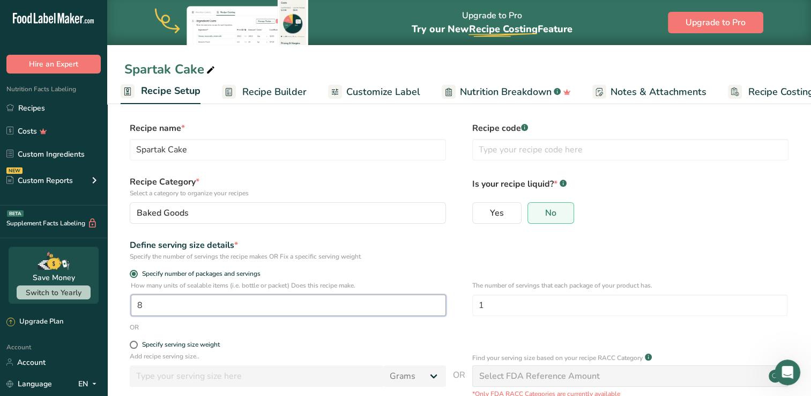
click at [260, 304] on input "8" at bounding box center [288, 304] width 315 height 21
type input "1"
type input "2"
click at [283, 90] on span "Recipe Builder" at bounding box center [274, 92] width 64 height 14
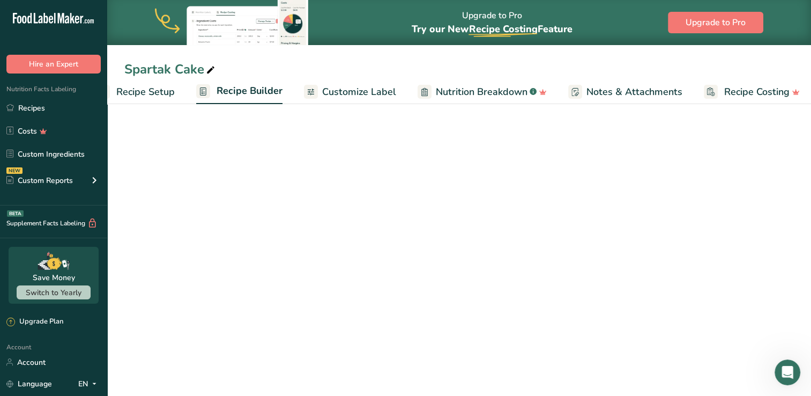
scroll to position [0, 34]
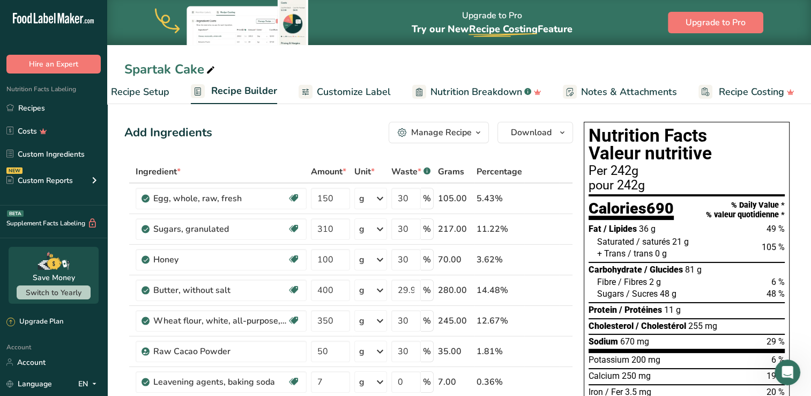
click at [174, 93] on ul "Recipe Setup Recipe Builder Customize Label Nutrition Breakdown .a-a{fill:#3473…" at bounding box center [444, 91] width 742 height 25
click at [166, 92] on span "Recipe Setup" at bounding box center [140, 92] width 58 height 14
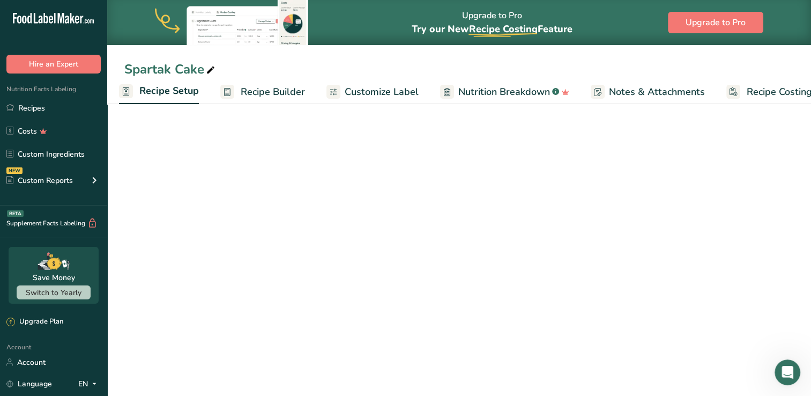
scroll to position [0, 4]
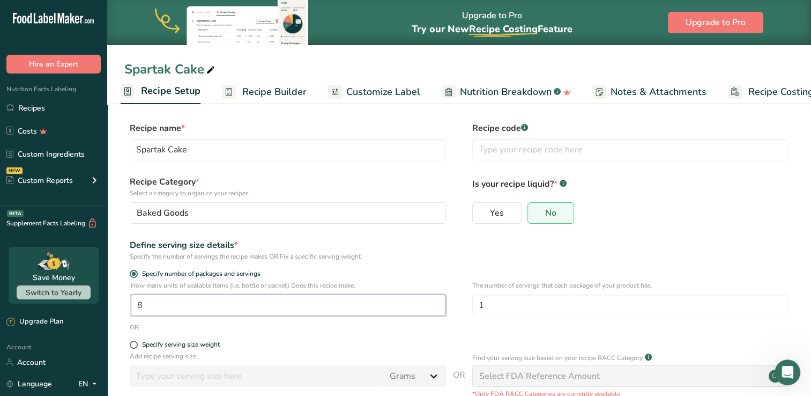
click at [198, 295] on input "8" at bounding box center [288, 304] width 315 height 21
type input "1"
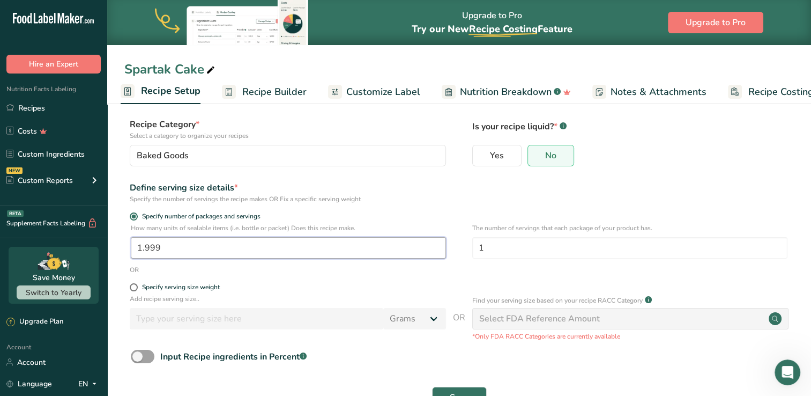
scroll to position [93, 0]
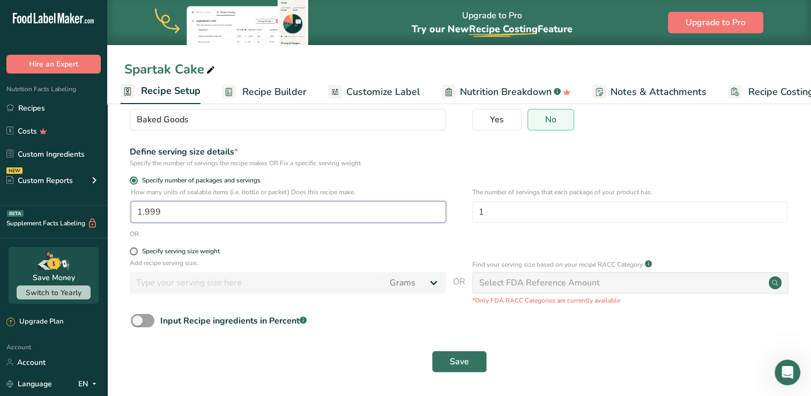
type input "1.999"
click at [445, 369] on button "Save" at bounding box center [459, 361] width 55 height 21
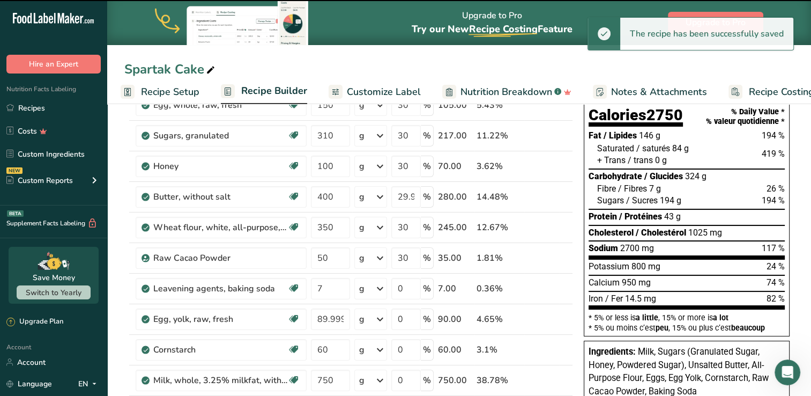
click at [243, 86] on span "Recipe Builder" at bounding box center [274, 91] width 66 height 14
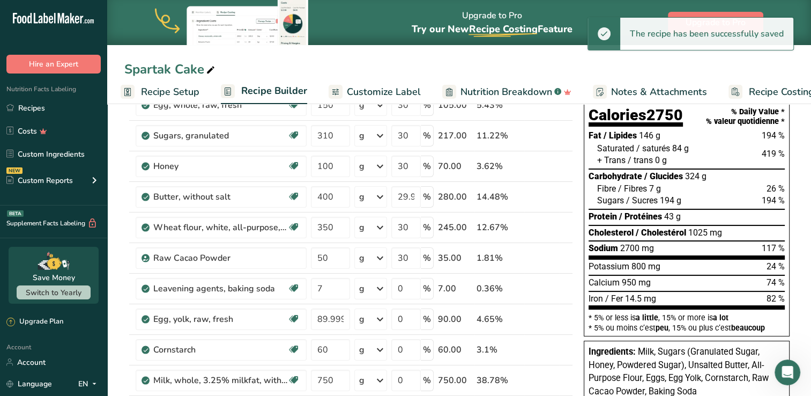
scroll to position [0, 34]
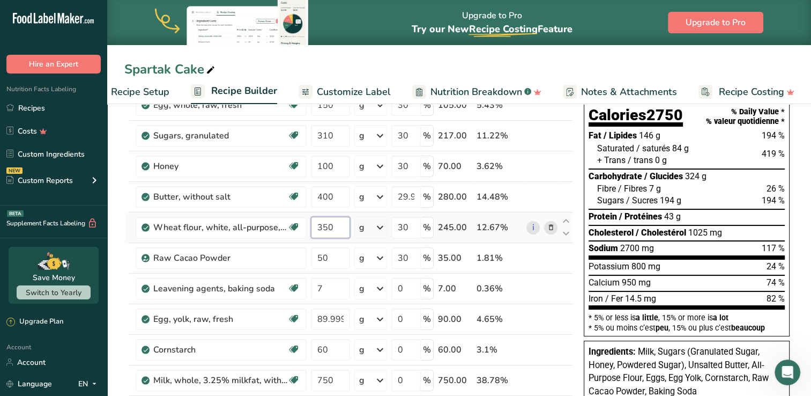
click at [342, 227] on input "350" at bounding box center [330, 227] width 39 height 21
type input "300"
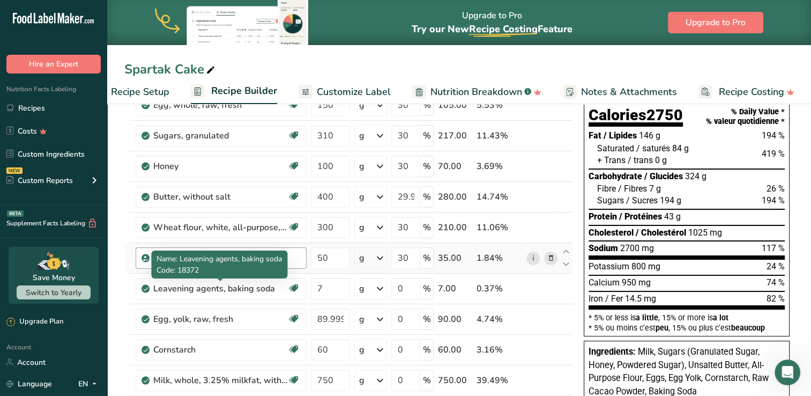
click at [289, 258] on div "Ingredient * Amount * Unit * Waste * .a-a{fill:#347362;}.b-a{fill:#fff;} Grams …" at bounding box center [348, 295] width 449 height 457
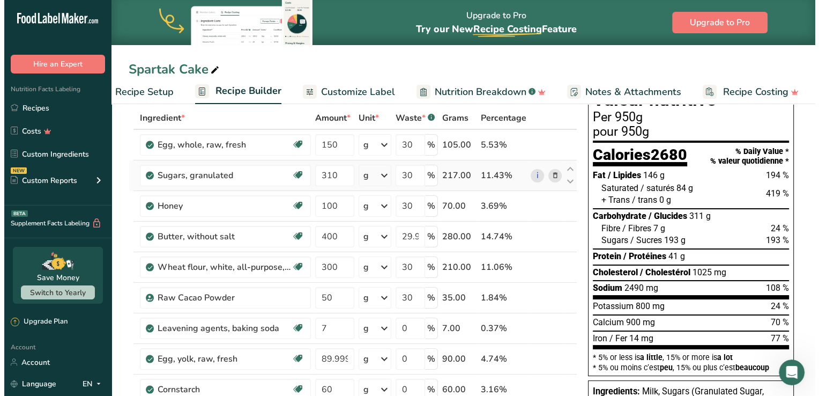
scroll to position [0, 0]
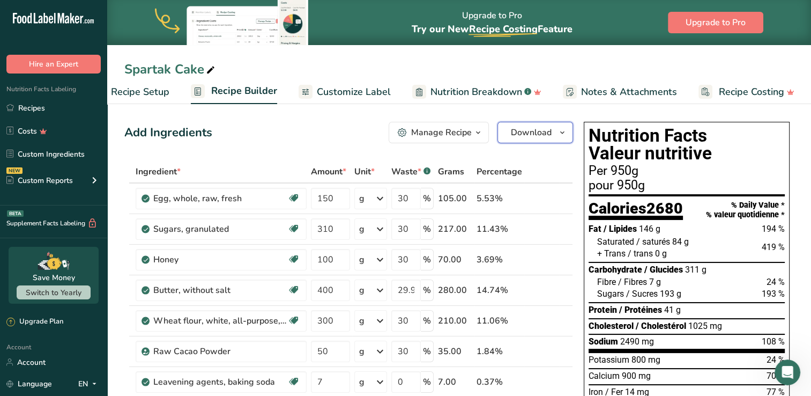
click at [537, 133] on span "Download" at bounding box center [531, 132] width 41 height 13
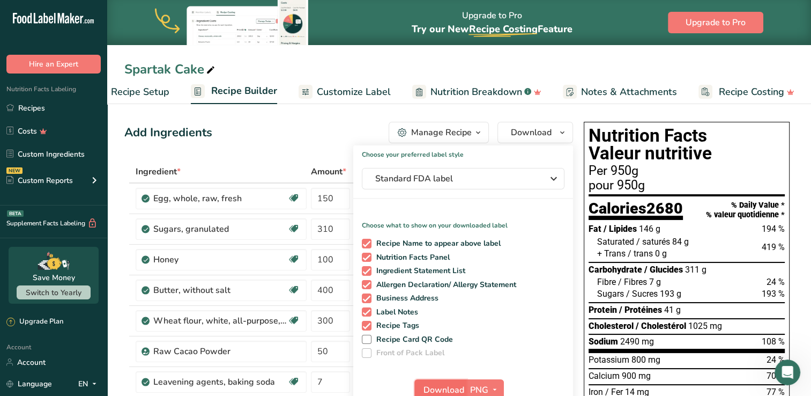
click at [462, 382] on button "Download" at bounding box center [440, 389] width 53 height 21
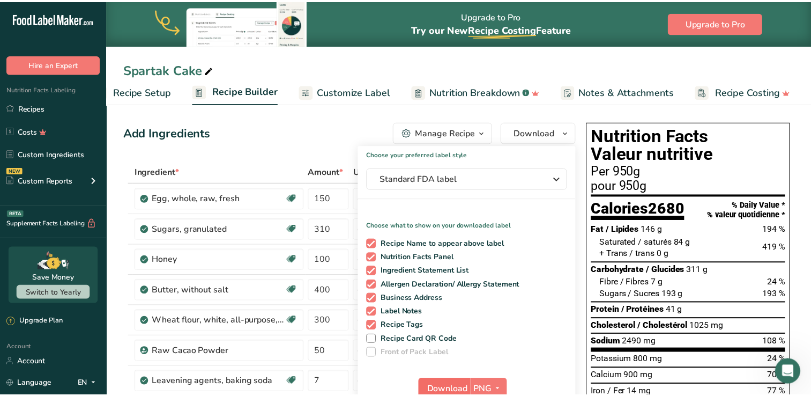
scroll to position [0, 26]
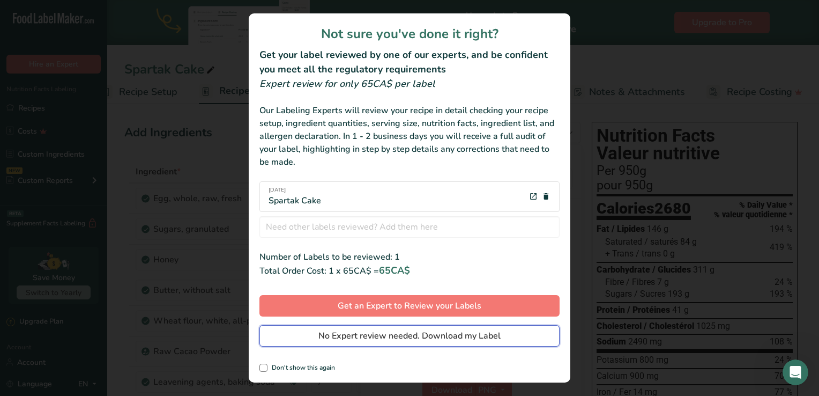
click at [474, 336] on span "No Expert review needed. Download my Label" at bounding box center [409, 335] width 182 height 13
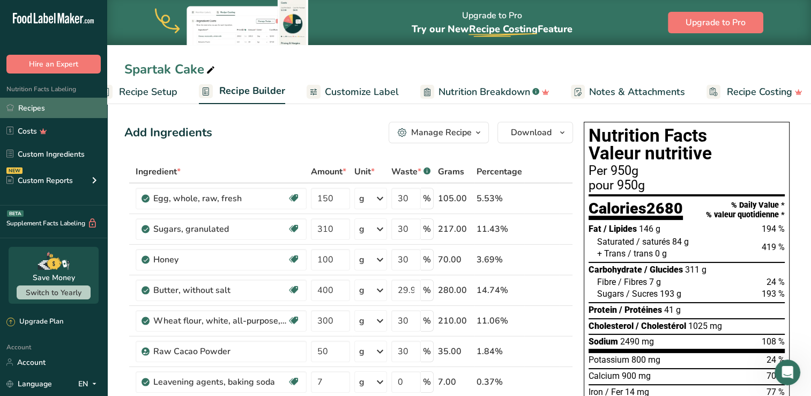
click at [36, 107] on link "Recipes" at bounding box center [53, 108] width 107 height 20
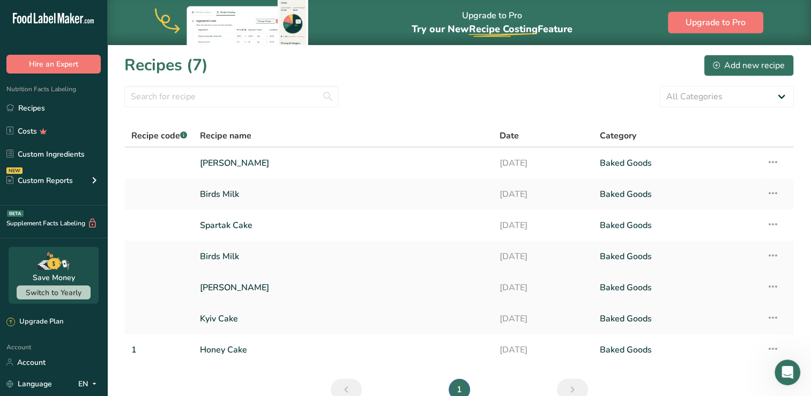
click at [259, 282] on link "[PERSON_NAME]" at bounding box center [343, 287] width 287 height 23
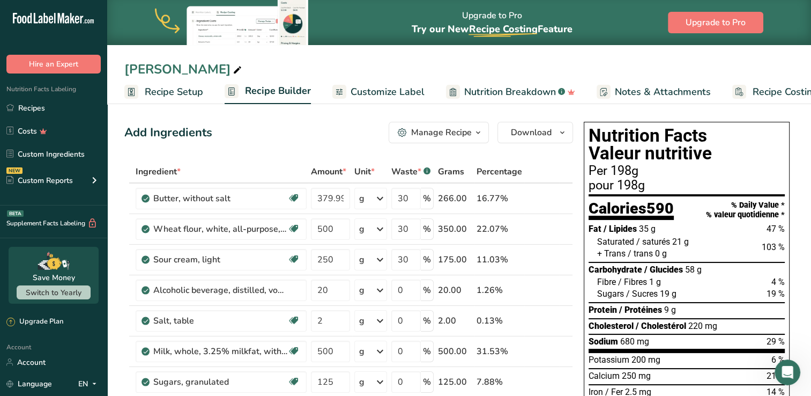
click at [166, 87] on span "Recipe Setup" at bounding box center [174, 92] width 58 height 14
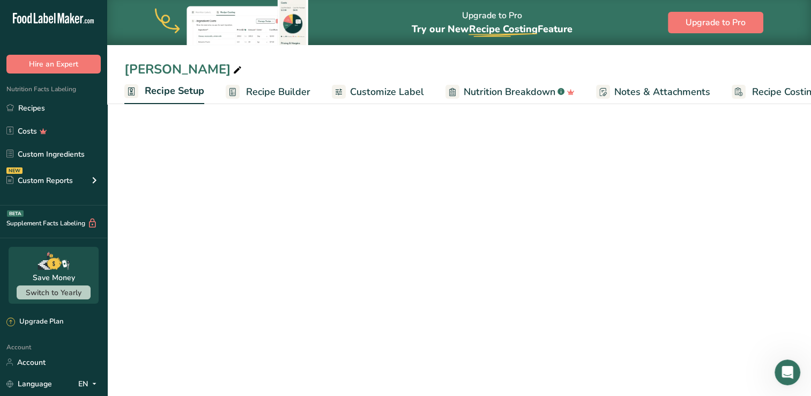
scroll to position [0, 4]
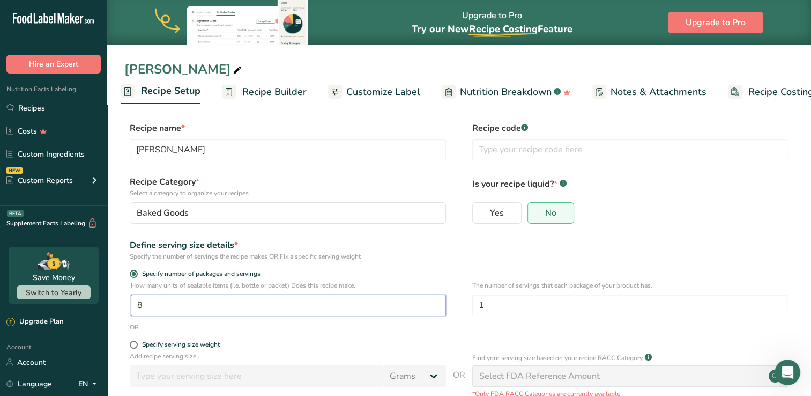
click at [238, 308] on input "8" at bounding box center [288, 304] width 315 height 21
type input "1"
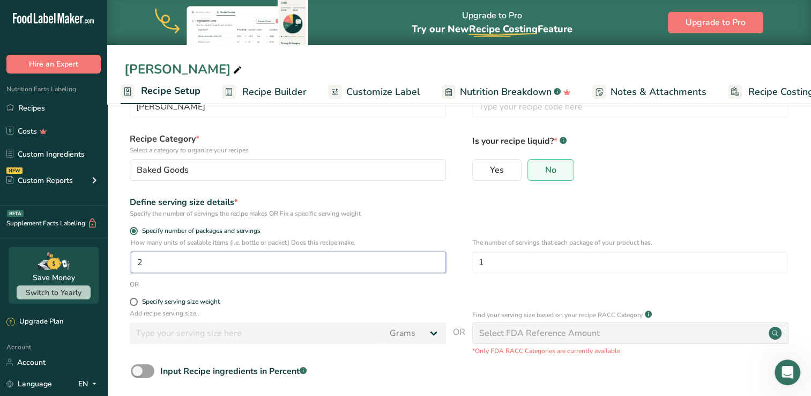
scroll to position [93, 0]
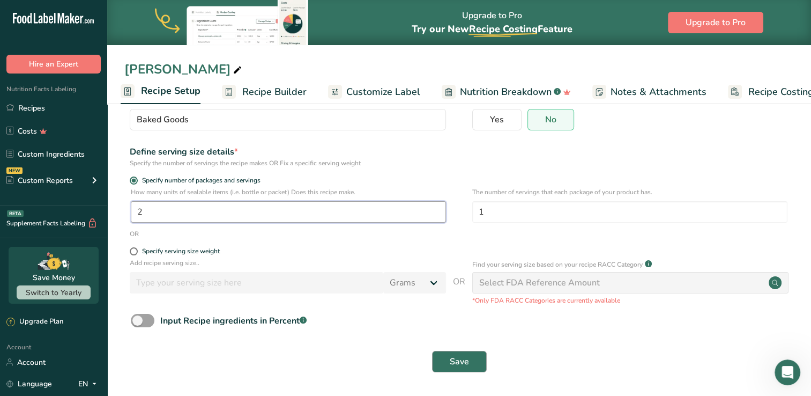
type input "2"
click at [437, 358] on button "Save" at bounding box center [459, 361] width 55 height 21
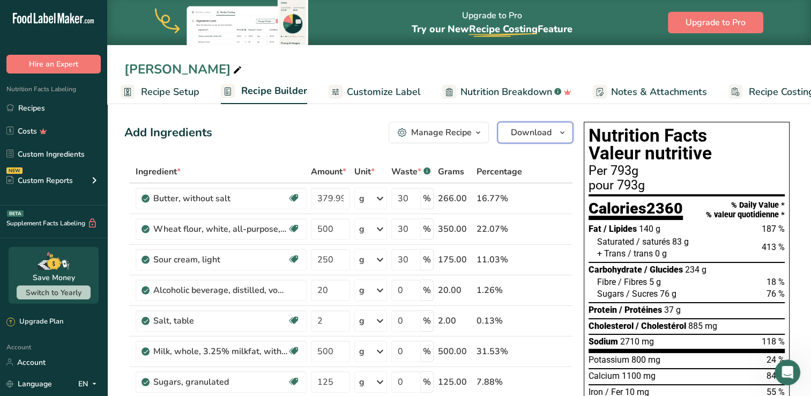
click at [529, 133] on span "Download" at bounding box center [531, 132] width 41 height 13
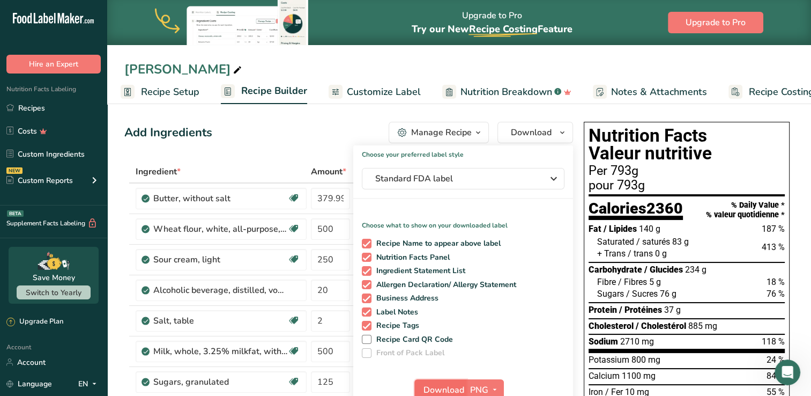
click at [457, 382] on button "Download" at bounding box center [440, 389] width 53 height 21
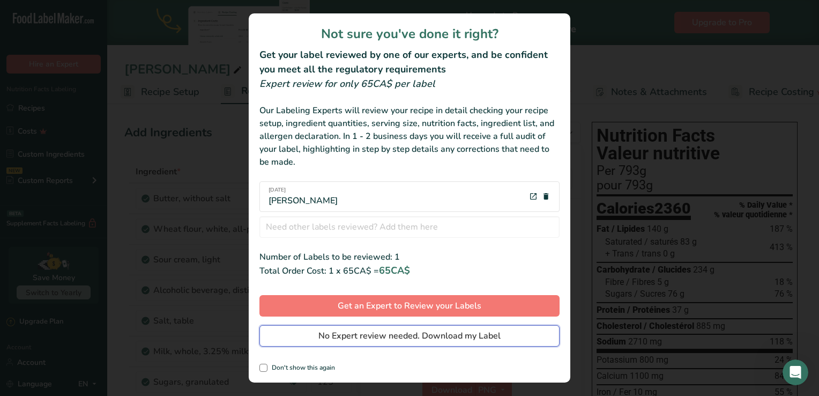
click at [450, 328] on button "No Expert review needed. Download my Label" at bounding box center [409, 335] width 300 height 21
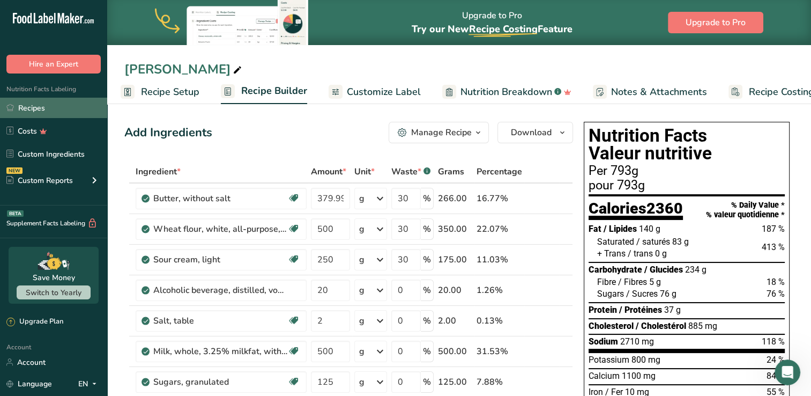
click at [72, 104] on link "Recipes" at bounding box center [53, 108] width 107 height 20
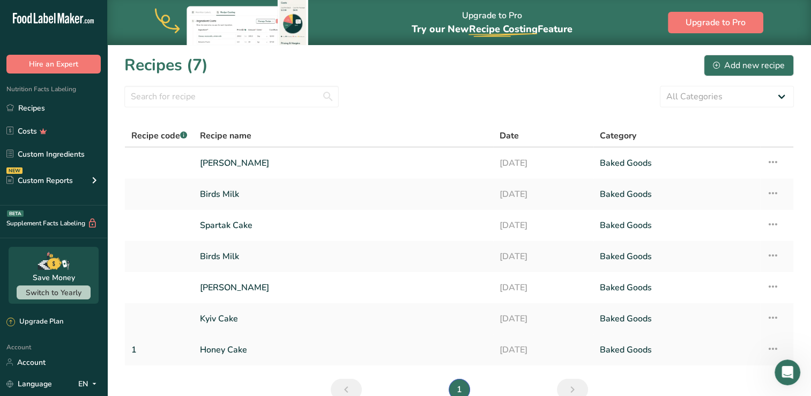
click at [236, 349] on link "Honey Cake" at bounding box center [343, 349] width 287 height 23
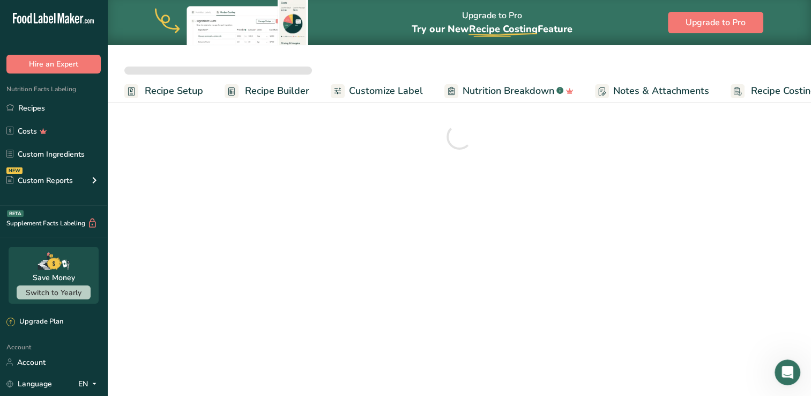
click at [182, 83] on link "Recipe Setup" at bounding box center [163, 91] width 79 height 24
select select
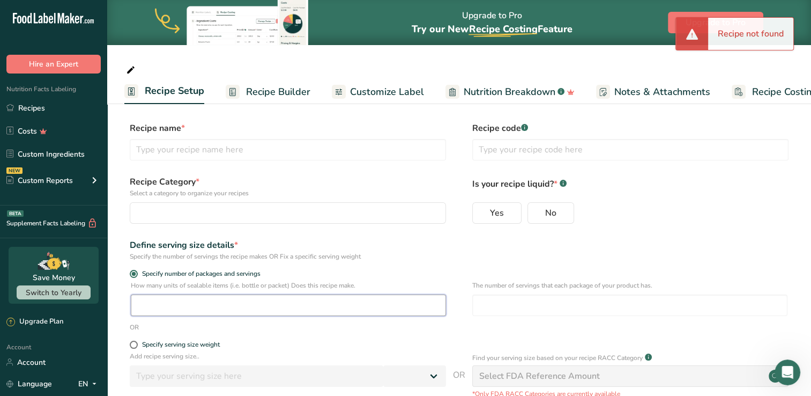
click at [274, 298] on input "number" at bounding box center [288, 304] width 315 height 21
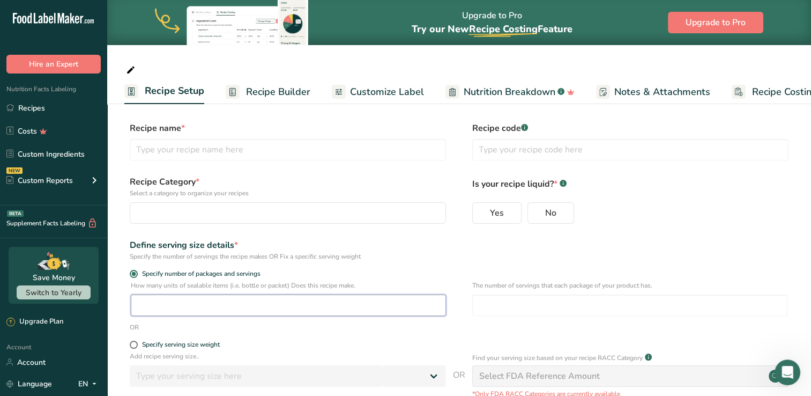
type input "1"
select select
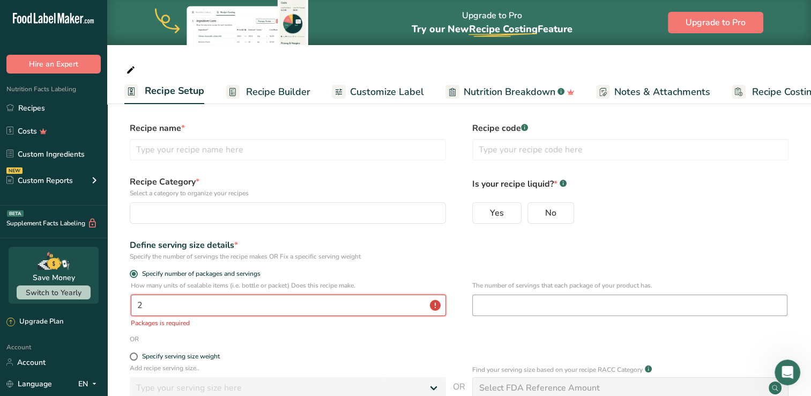
type input "2"
click at [577, 306] on input "number" at bounding box center [629, 304] width 315 height 21
type input "1"
select select
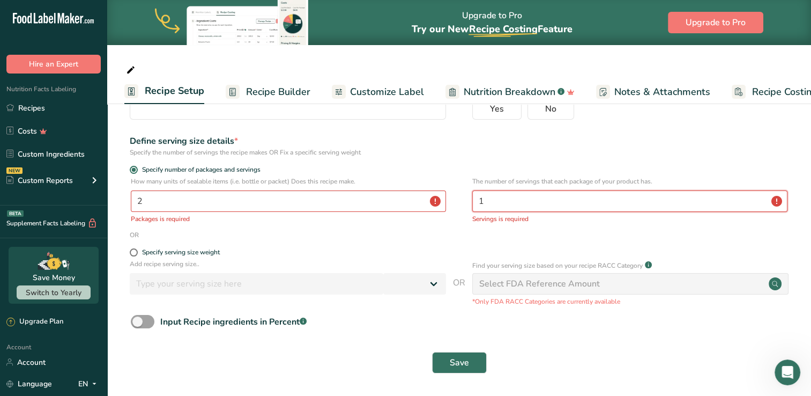
scroll to position [105, 0]
type input "1"
click at [462, 363] on span "Save" at bounding box center [459, 361] width 19 height 13
select select
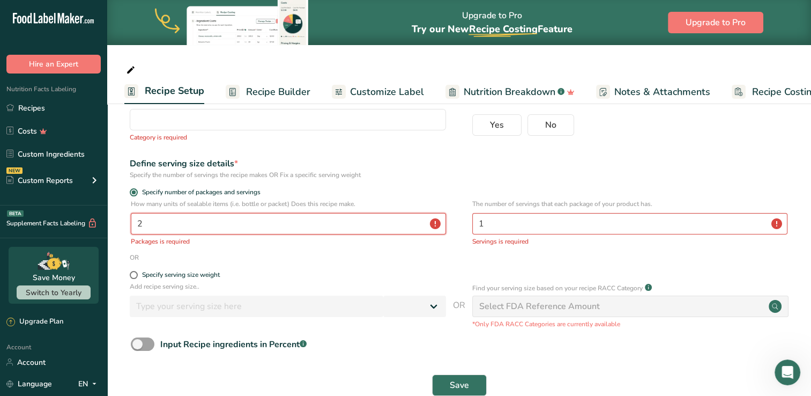
click at [435, 226] on input "2" at bounding box center [288, 223] width 315 height 21
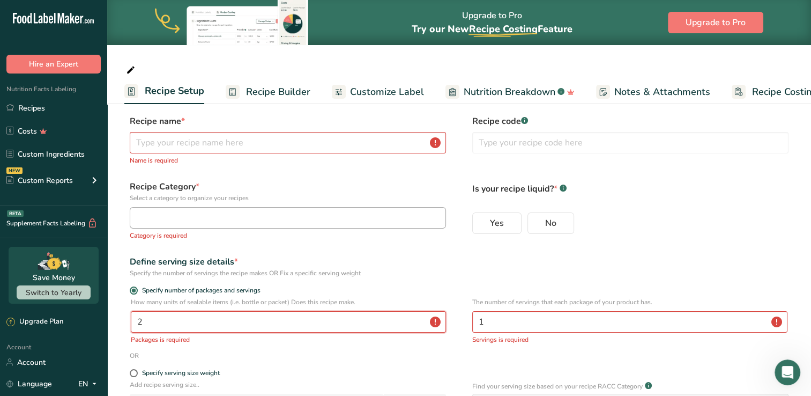
scroll to position [0, 0]
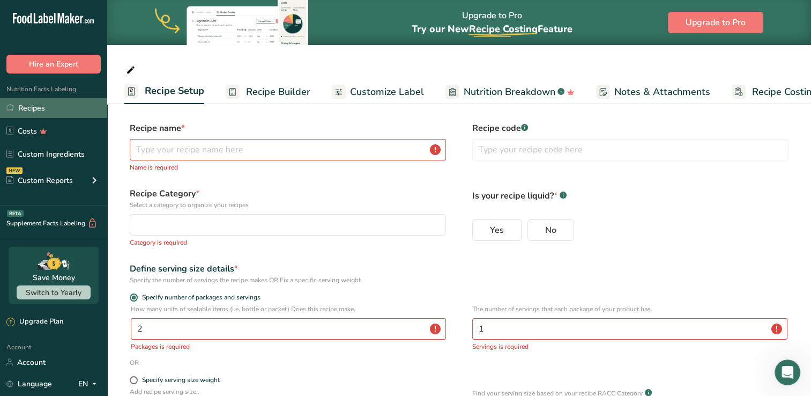
click at [47, 112] on link "Recipes" at bounding box center [53, 108] width 107 height 20
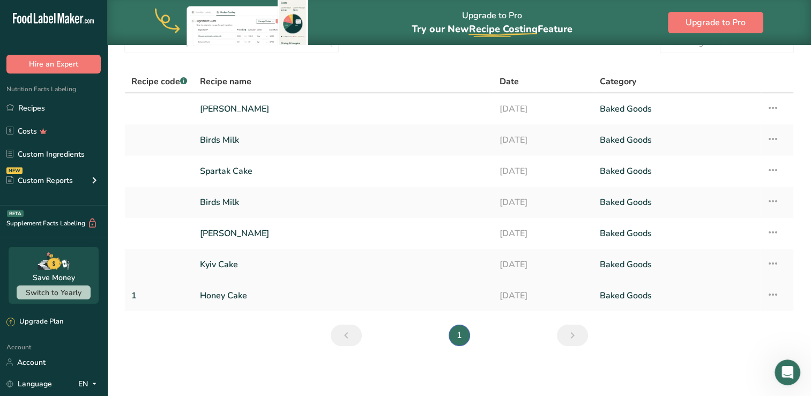
scroll to position [55, 0]
click at [222, 297] on link "Honey Cake" at bounding box center [343, 294] width 287 height 23
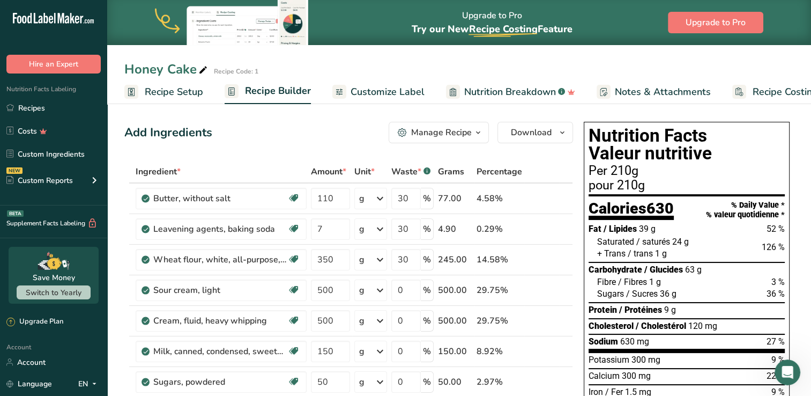
click at [195, 89] on span "Recipe Setup" at bounding box center [174, 92] width 58 height 14
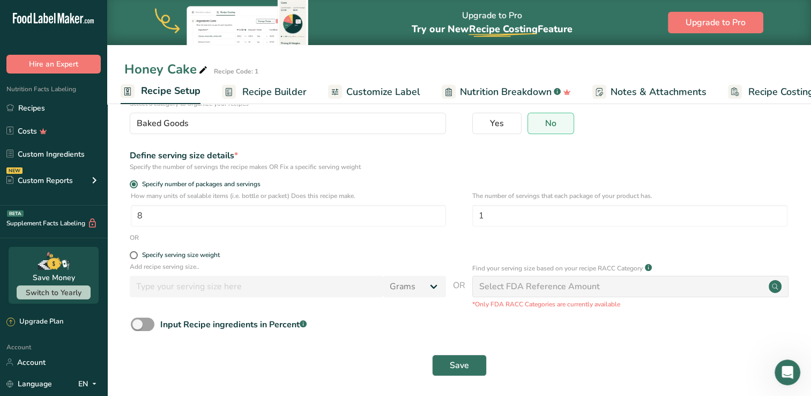
scroll to position [93, 0]
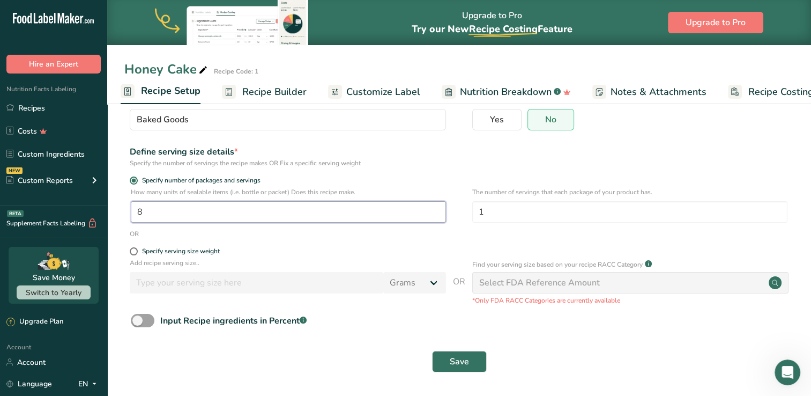
click at [189, 217] on input "8" at bounding box center [288, 211] width 315 height 21
type input "1"
type input "2"
click at [482, 361] on button "Save" at bounding box center [459, 361] width 55 height 21
click at [462, 358] on div "Save" at bounding box center [459, 361] width 657 height 21
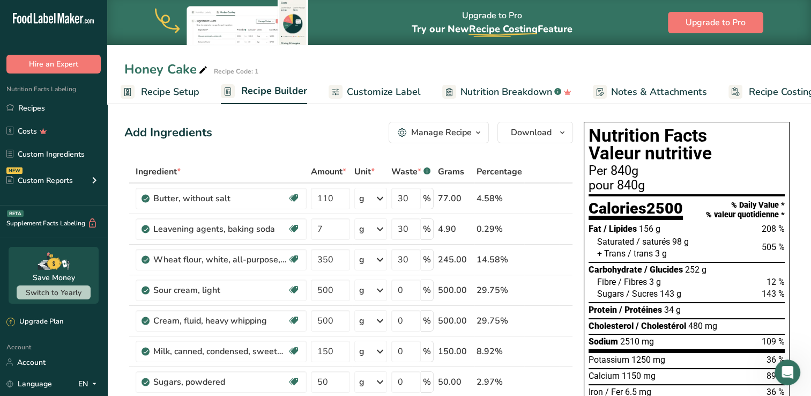
click at [521, 129] on span "Download" at bounding box center [531, 132] width 41 height 13
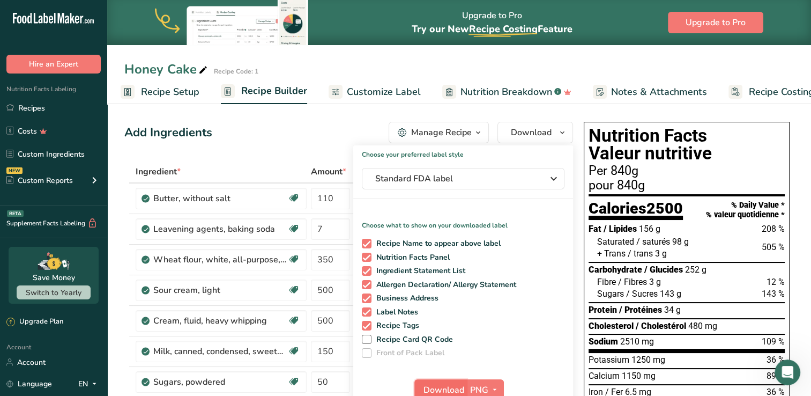
click at [459, 381] on button "Download" at bounding box center [440, 389] width 53 height 21
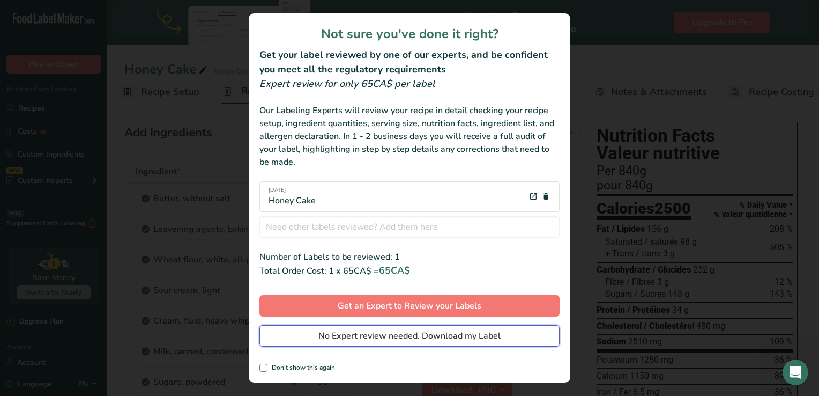
click at [452, 341] on span "No Expert review needed. Download my Label" at bounding box center [409, 335] width 182 height 13
